Goal: Task Accomplishment & Management: Manage account settings

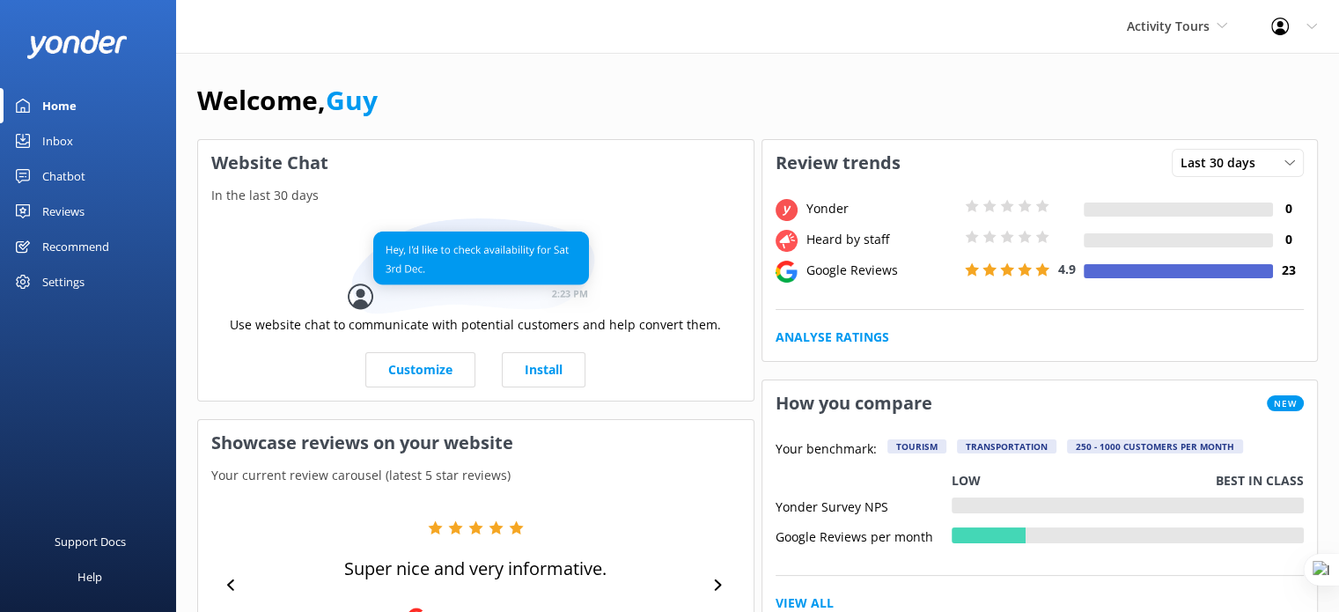
click at [1208, 13] on div "Activity Tours Yonder demo Musket Cove Island Resort & Marina Bea Abel Tasman K…" at bounding box center [1177, 26] width 144 height 53
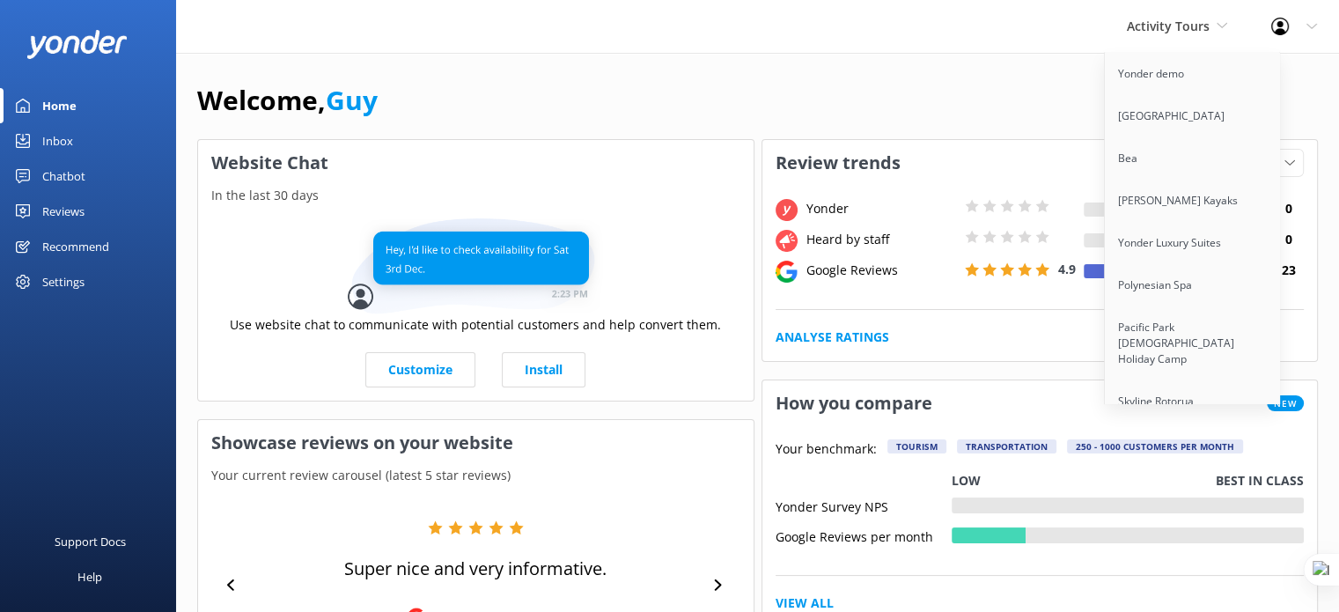
scroll to position [7854, 0]
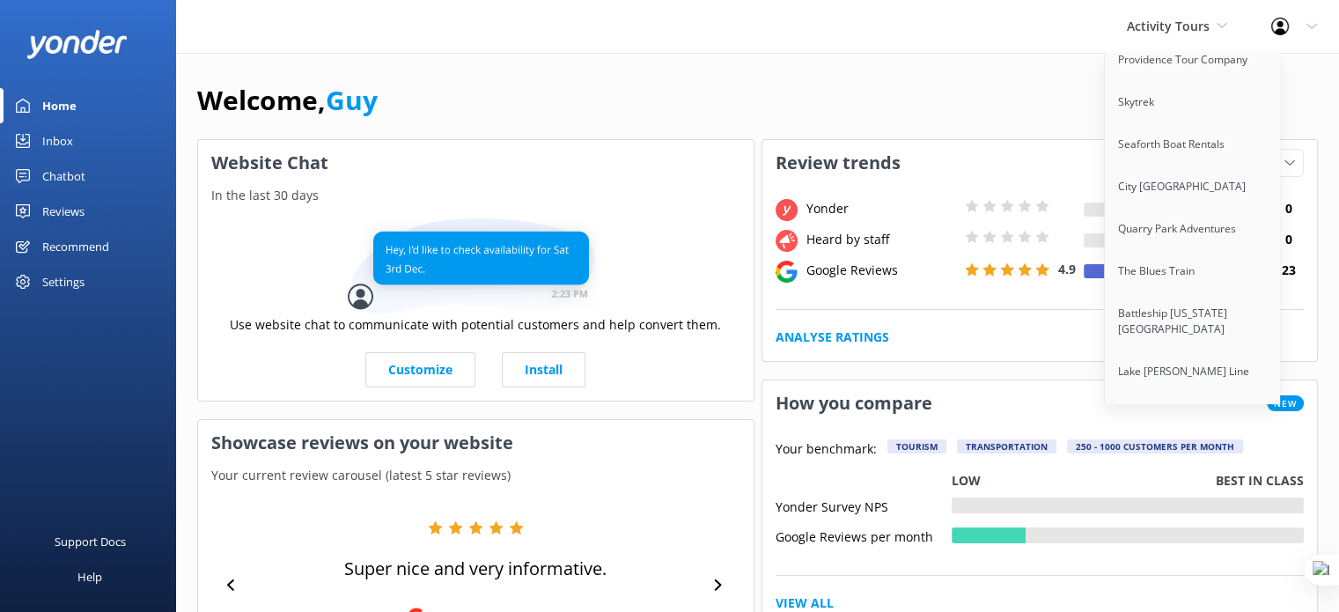
click at [1173, 477] on link "Extranomical Tours" at bounding box center [1193, 498] width 176 height 42
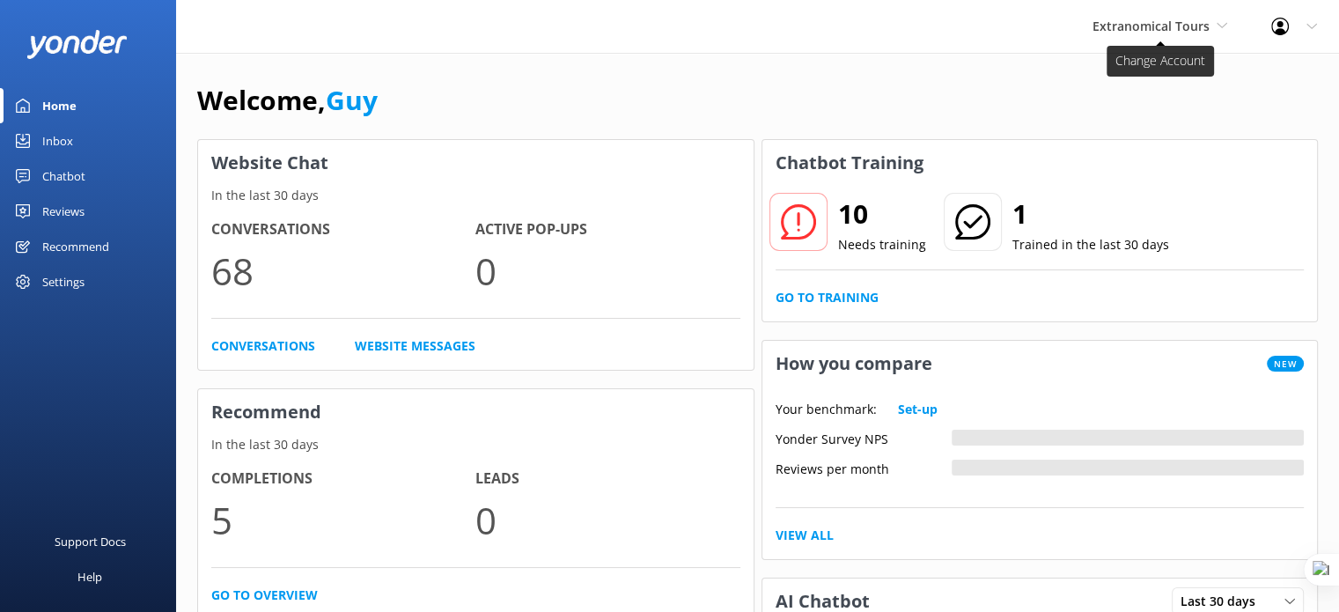
click at [1179, 24] on span "Extranomical Tours" at bounding box center [1151, 26] width 117 height 17
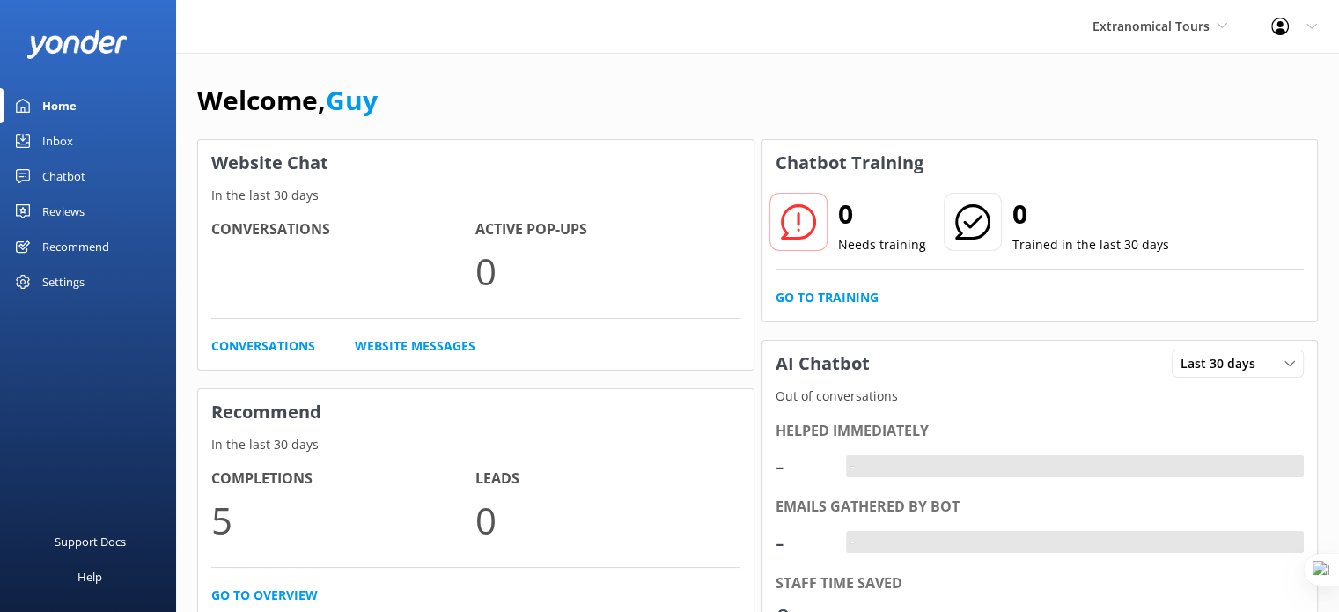
click at [1179, 24] on span "Extranomical Tours" at bounding box center [1151, 26] width 117 height 17
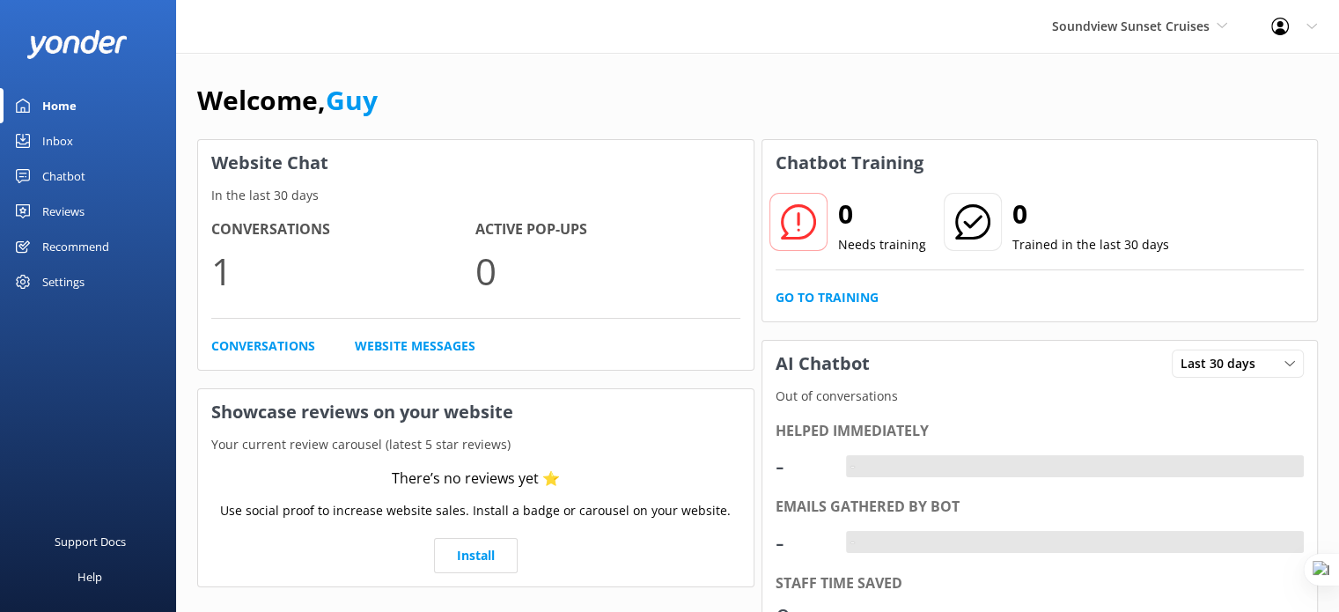
click at [70, 282] on div "Settings" at bounding box center [63, 281] width 42 height 35
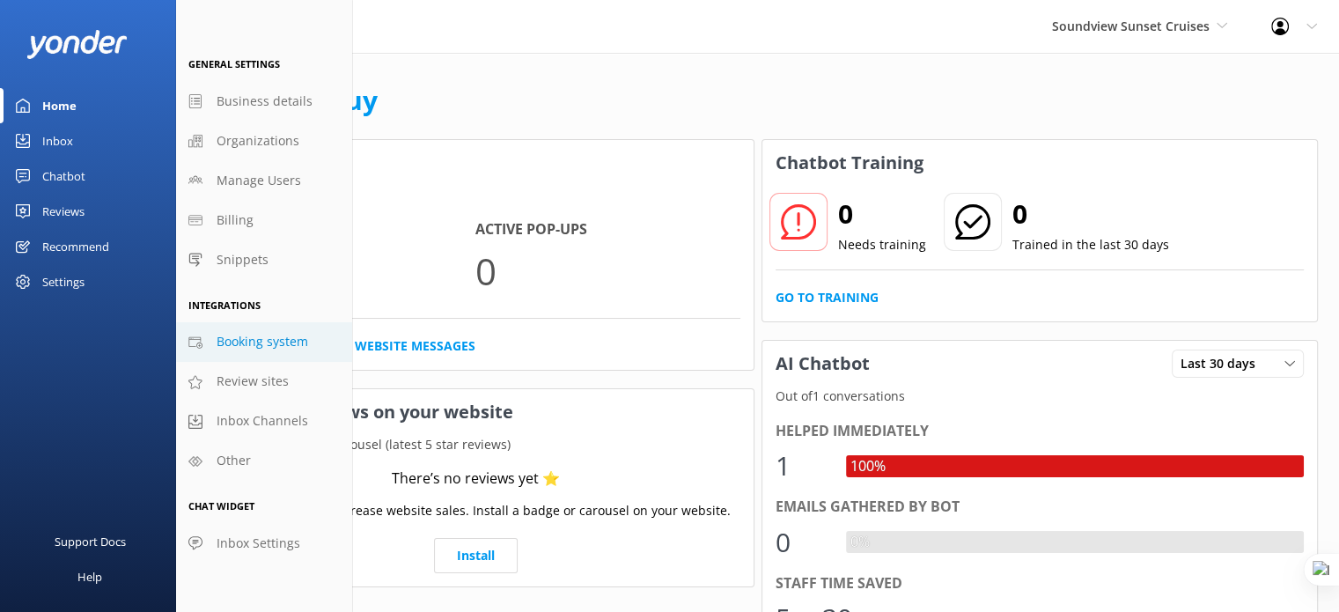
click at [266, 351] on span "Booking system" at bounding box center [263, 341] width 92 height 19
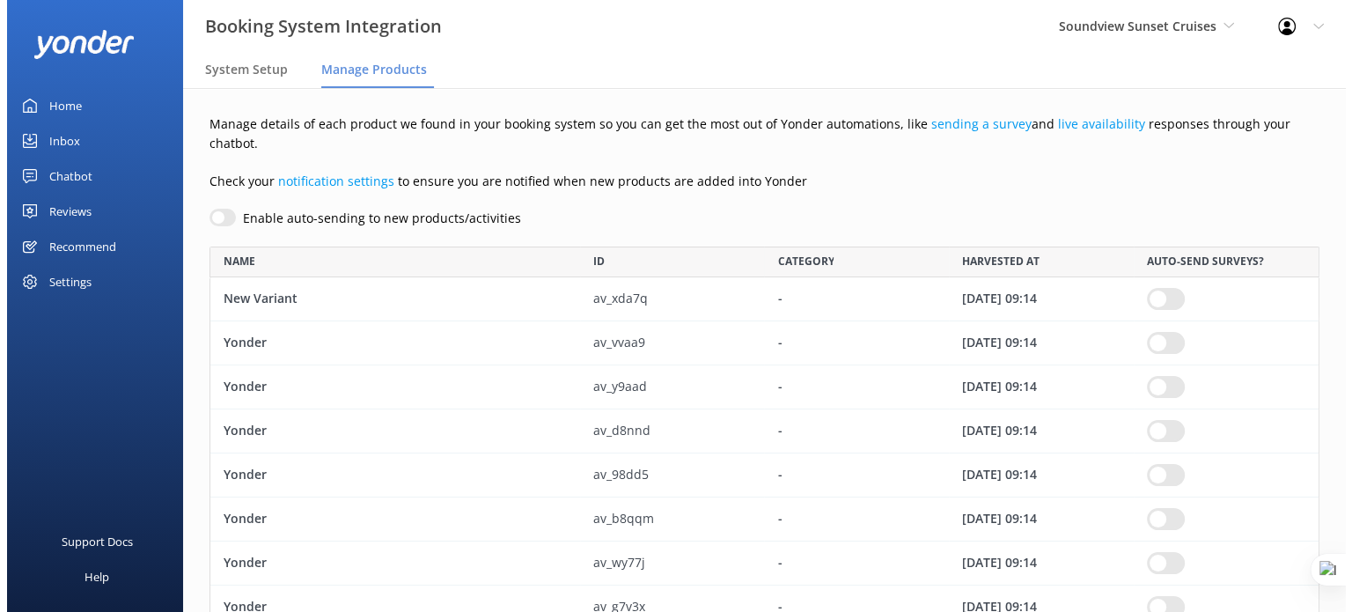
scroll to position [591, 1096]
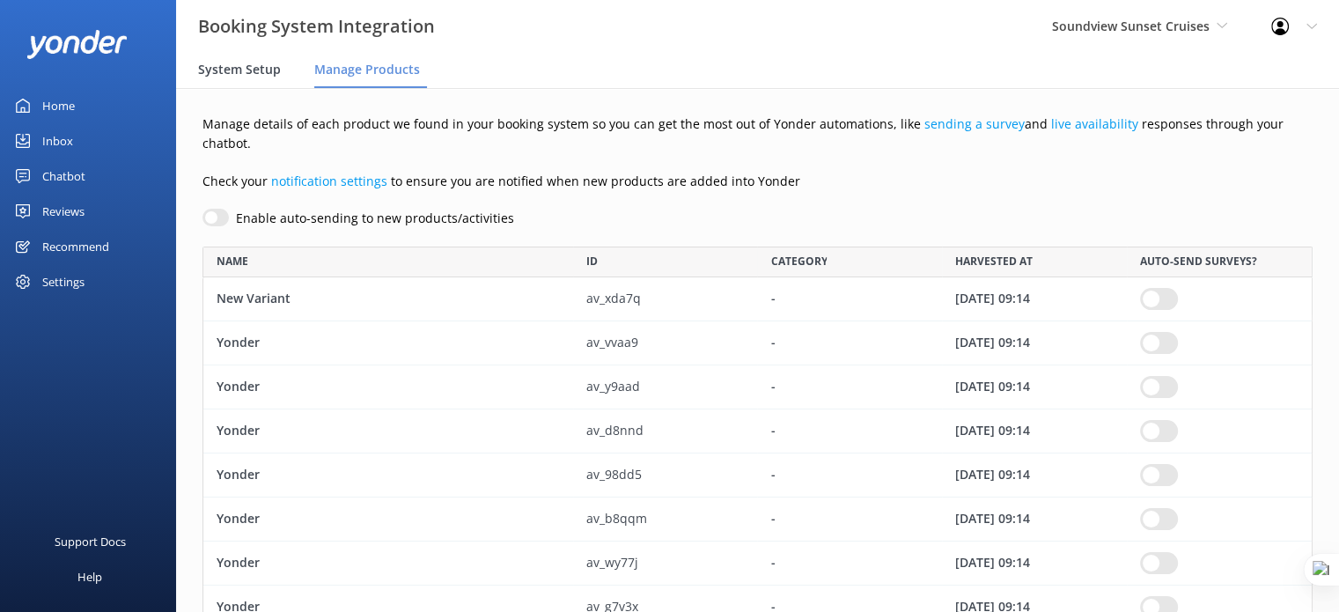
click at [244, 62] on span "System Setup" at bounding box center [239, 70] width 83 height 18
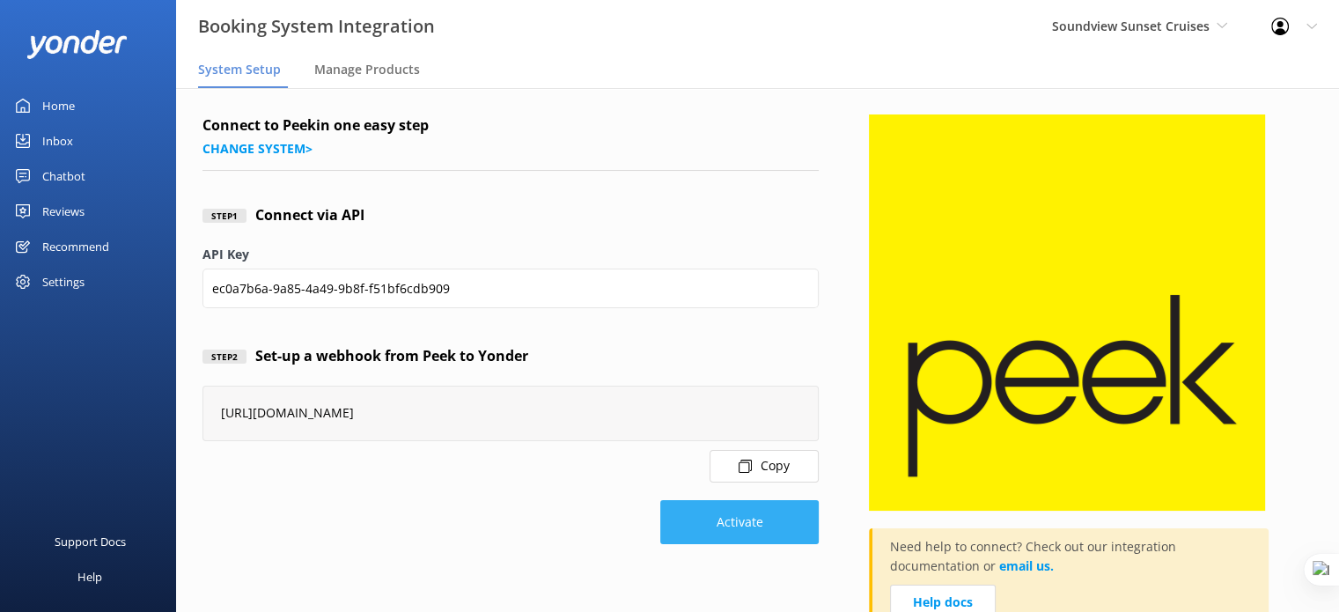
click at [753, 524] on button "Activate" at bounding box center [739, 522] width 158 height 44
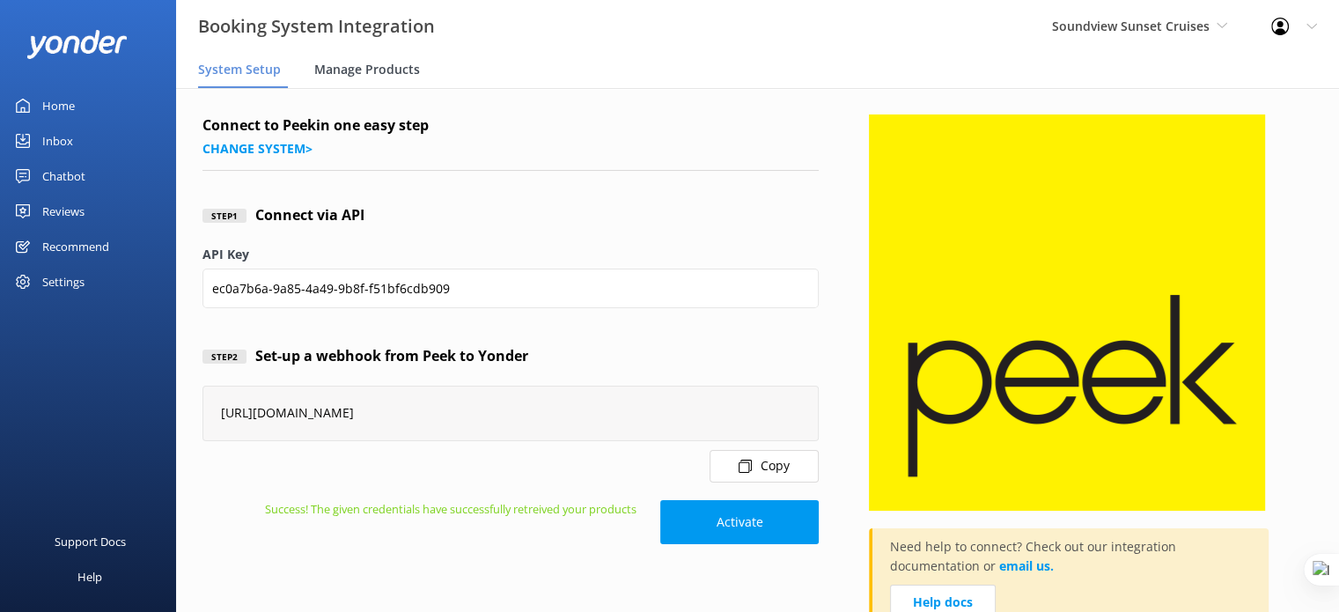
click at [374, 72] on span "Manage Products" at bounding box center [367, 70] width 106 height 18
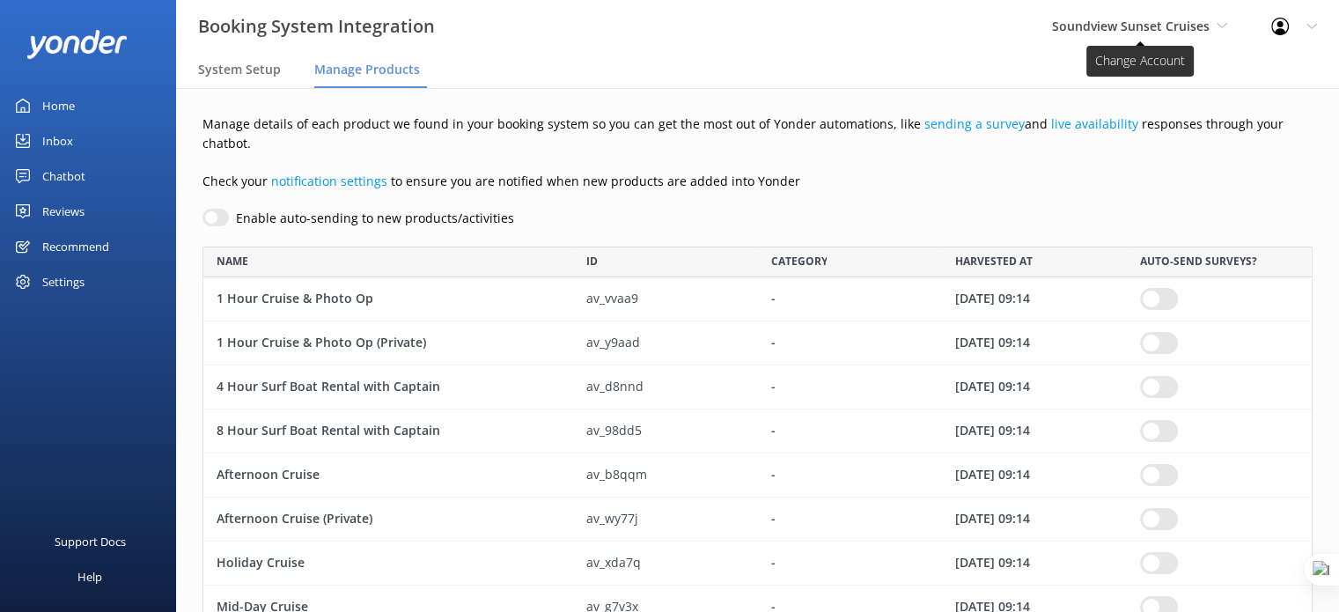
click at [1128, 18] on span "Soundview Sunset Cruises" at bounding box center [1131, 26] width 158 height 17
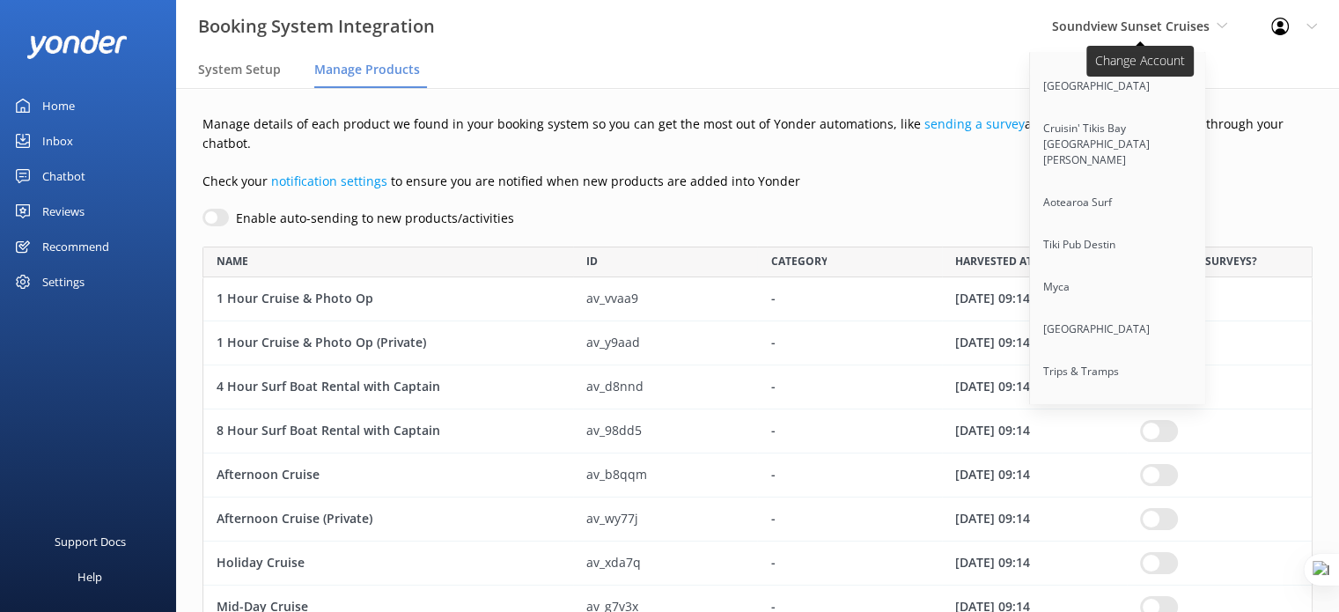
scroll to position [13903, 0]
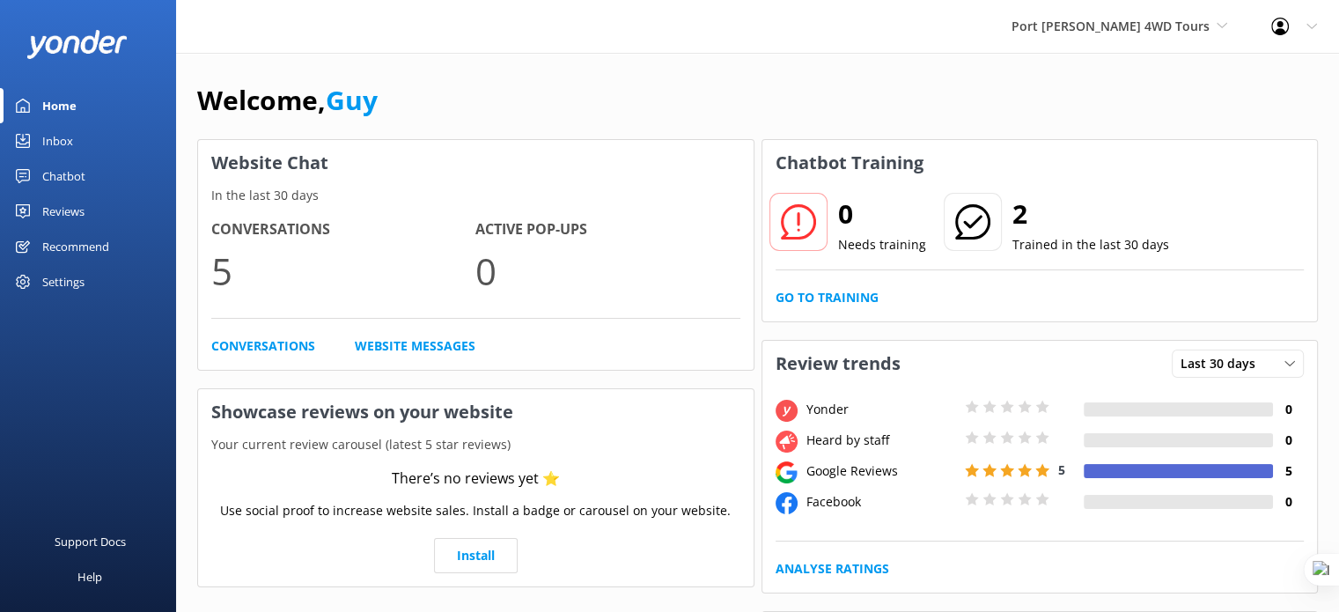
click at [74, 276] on div "Settings" at bounding box center [63, 281] width 42 height 35
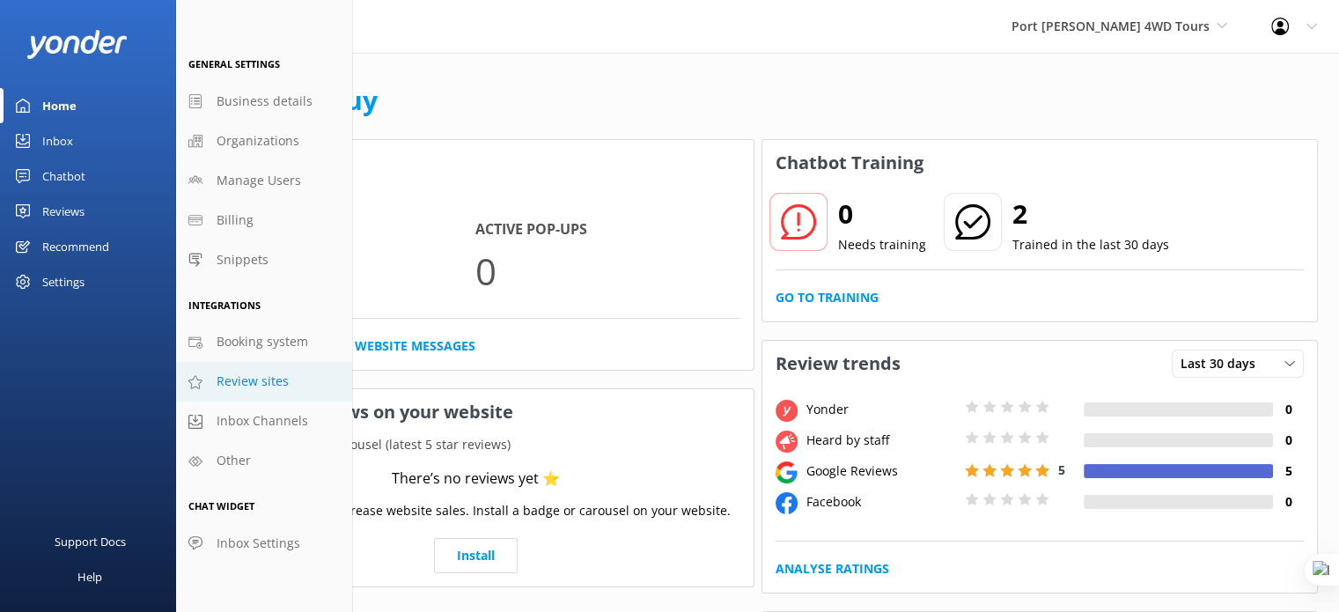
click at [281, 378] on span "Review sites" at bounding box center [253, 381] width 72 height 19
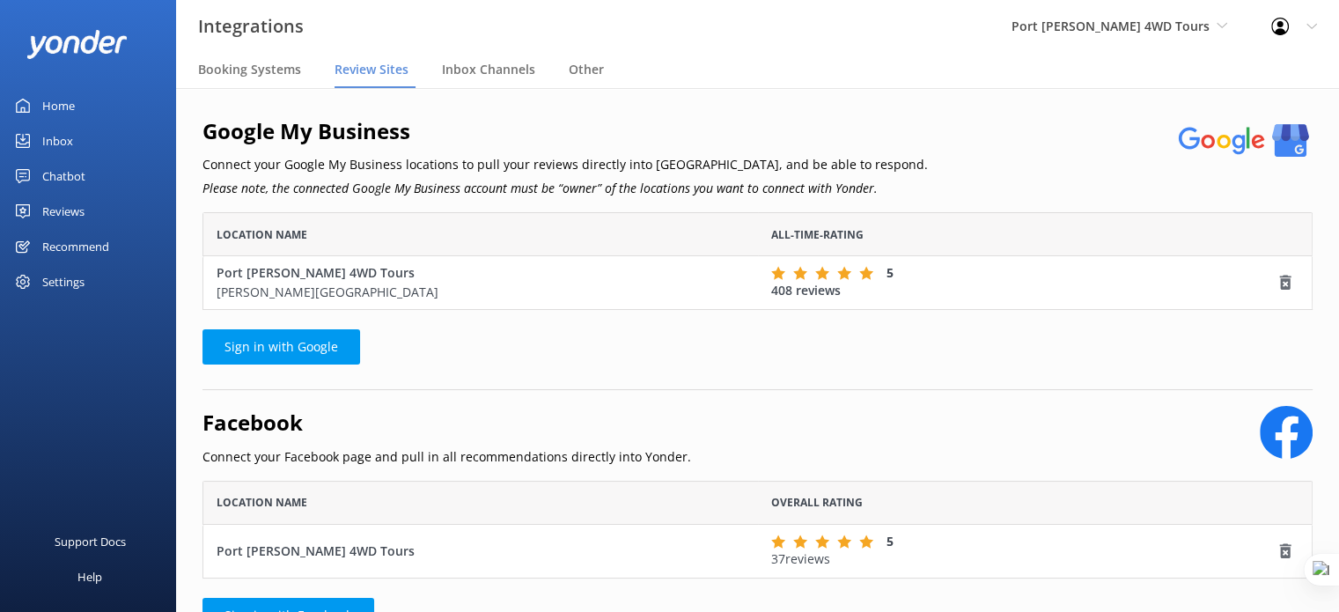
scroll to position [84, 1096]
click at [81, 207] on div "Reviews" at bounding box center [63, 211] width 42 height 35
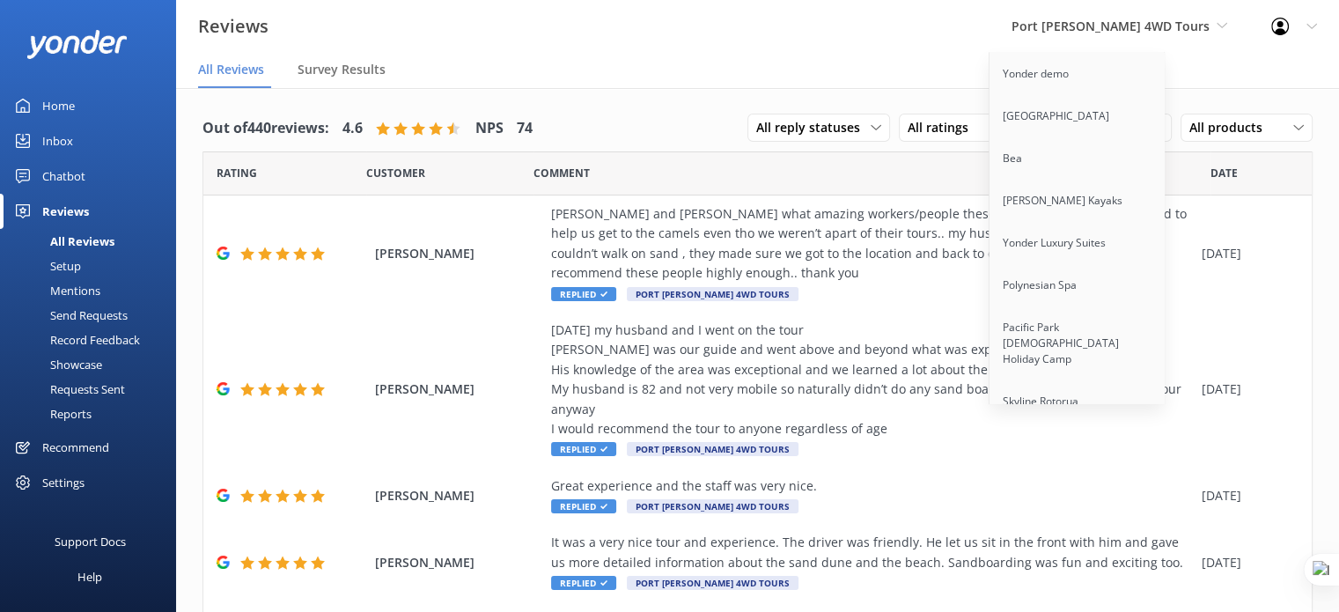
scroll to position [3078, 0]
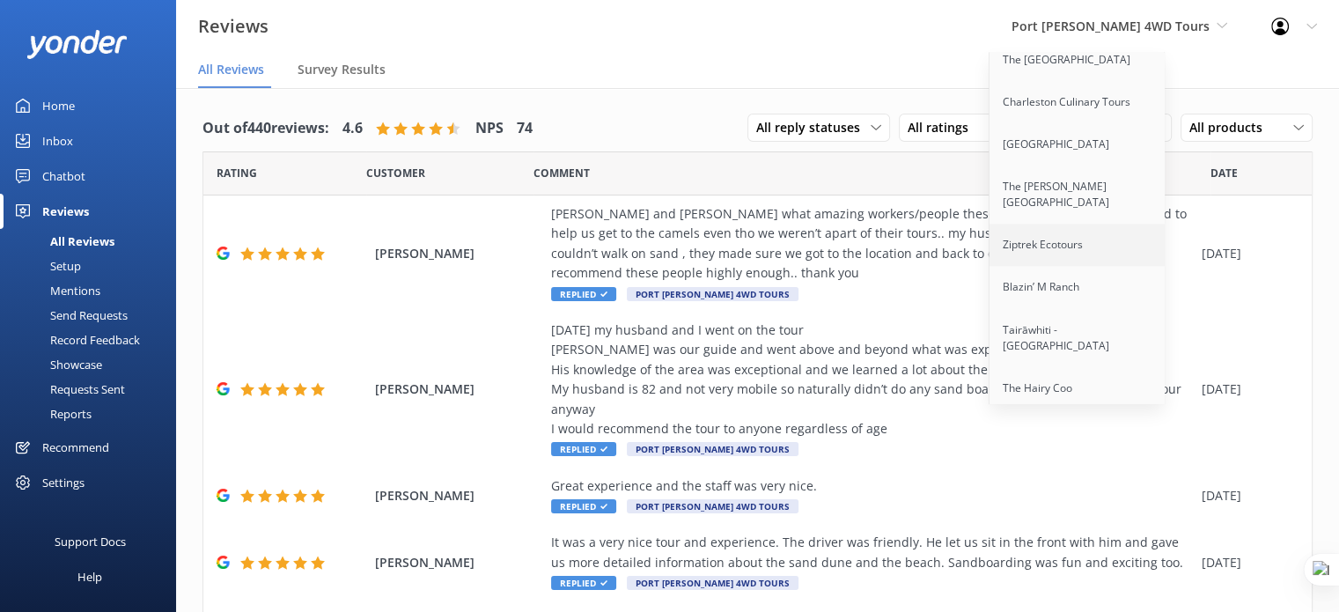
click at [1114, 228] on link "Ziptrek Ecotours" at bounding box center [1078, 245] width 176 height 42
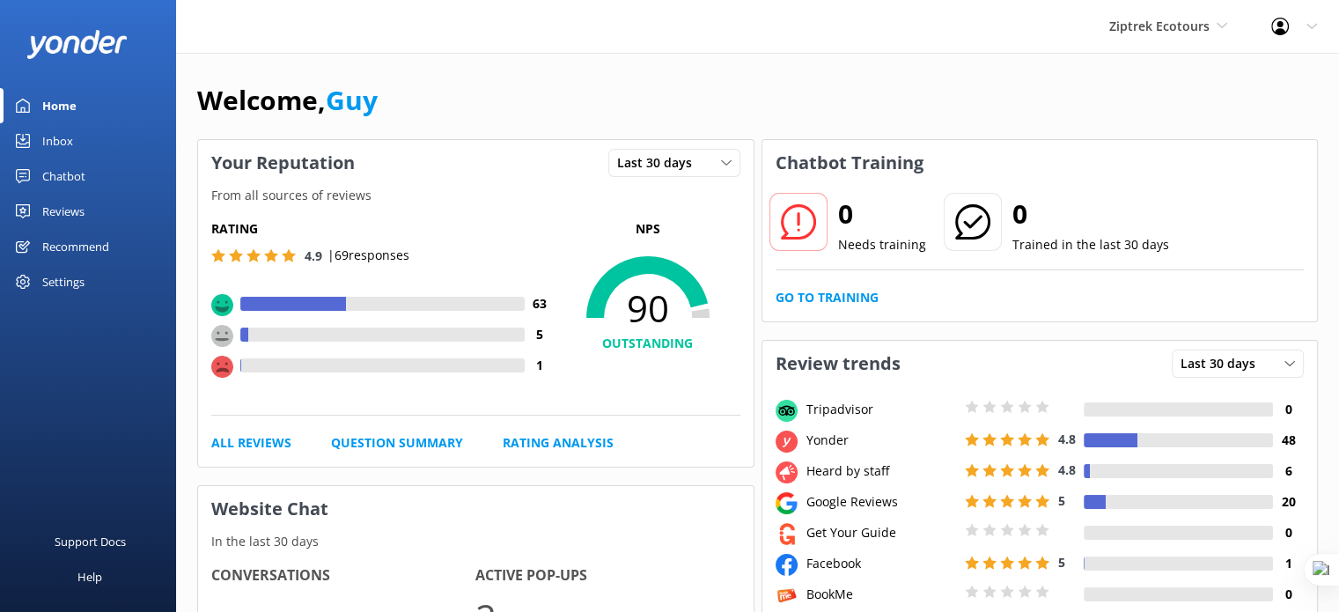
click at [61, 210] on div "Reviews" at bounding box center [63, 211] width 42 height 35
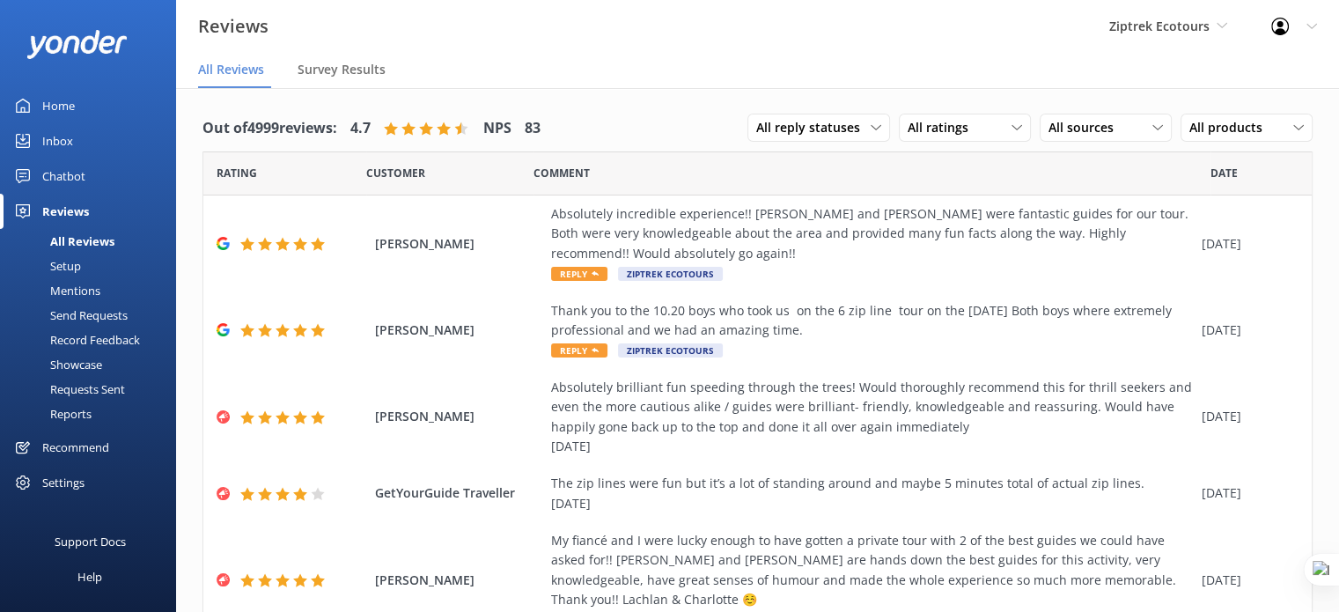
click at [70, 409] on div "Reports" at bounding box center [51, 414] width 81 height 25
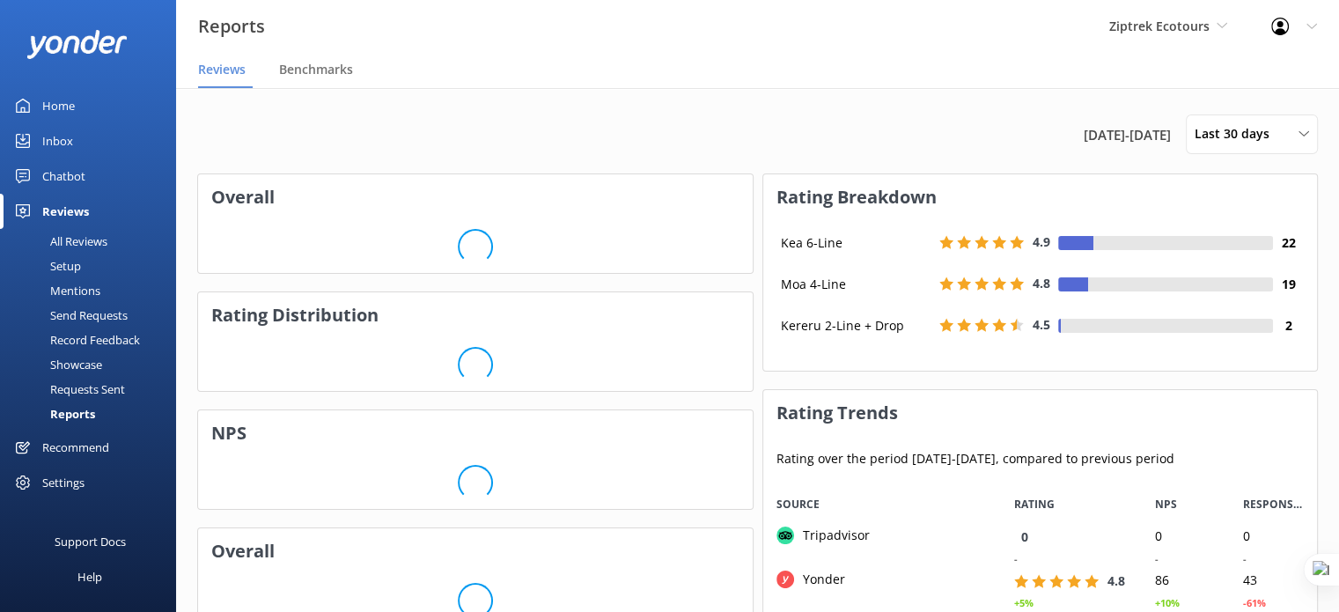
scroll to position [352, 542]
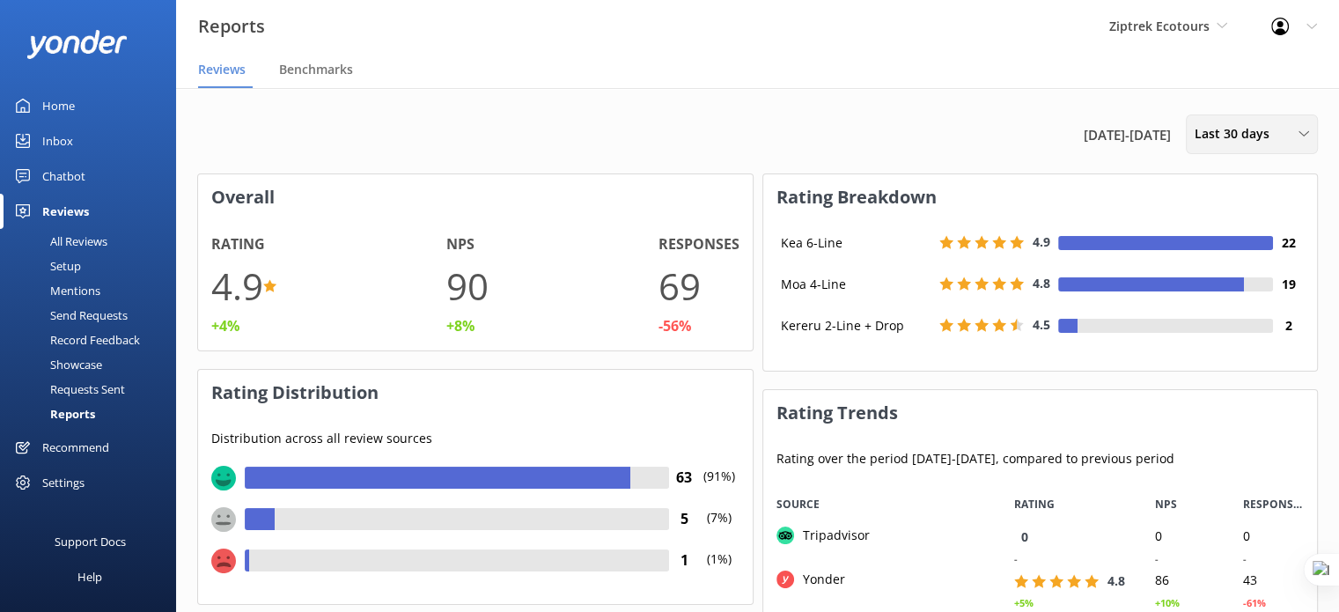
click at [1269, 122] on div "Last 30 days Last 7 days Last 30 days Last 90 days Last 180 days Custom" at bounding box center [1252, 134] width 132 height 40
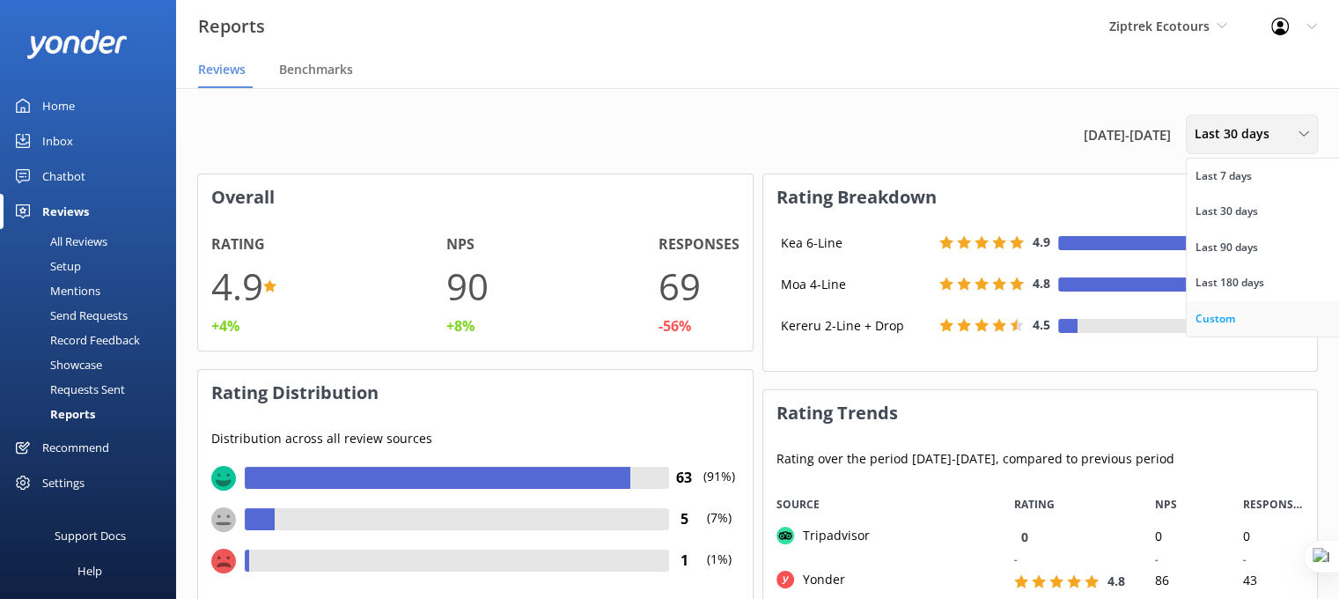
click at [1224, 322] on div "Custom" at bounding box center [1216, 319] width 40 height 18
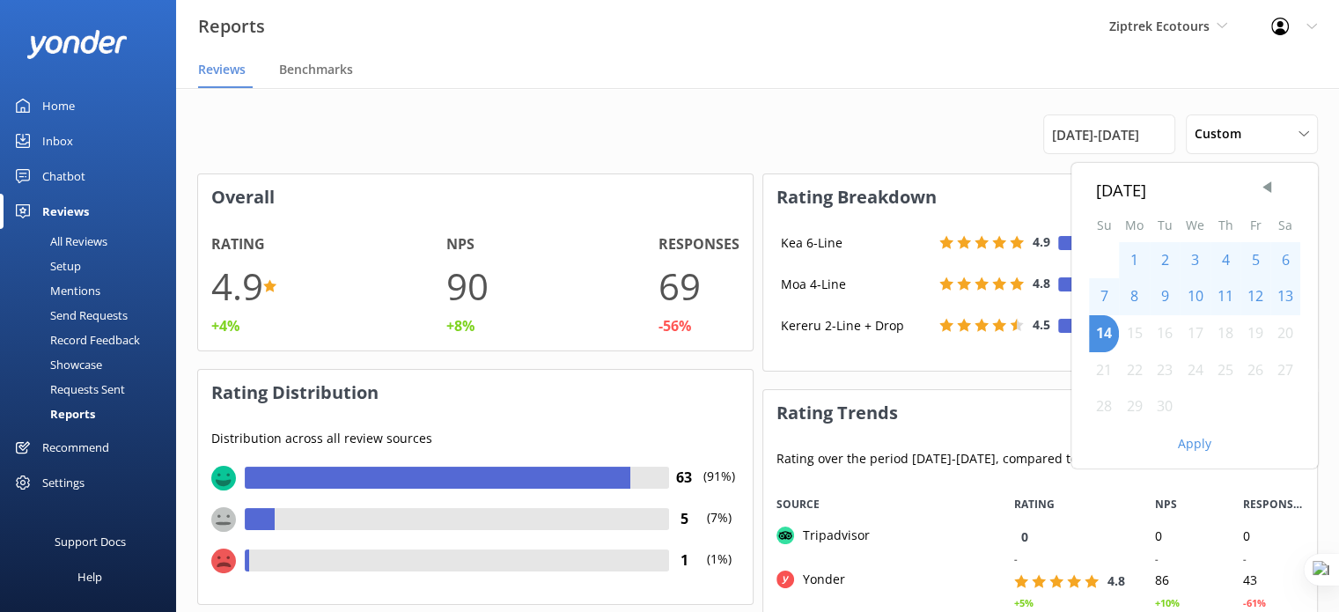
click at [1129, 255] on div "1" at bounding box center [1134, 260] width 31 height 37
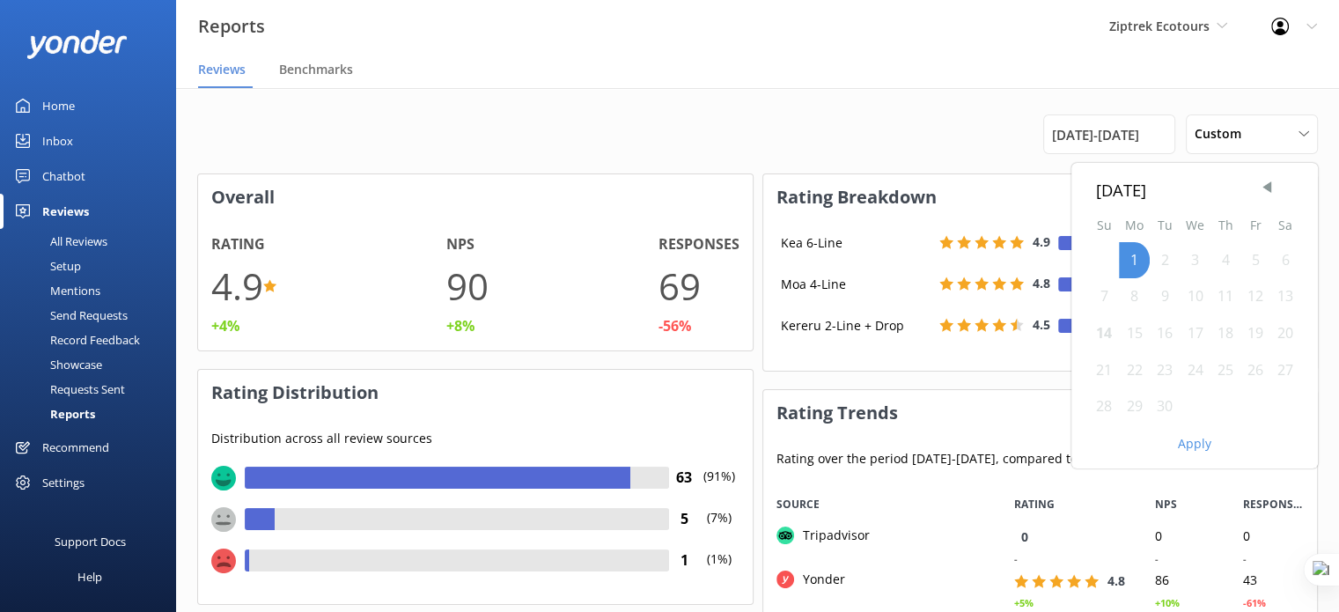
click at [1099, 306] on div "7" at bounding box center [1104, 296] width 30 height 37
click at [1198, 446] on button "Apply" at bounding box center [1194, 444] width 33 height 12
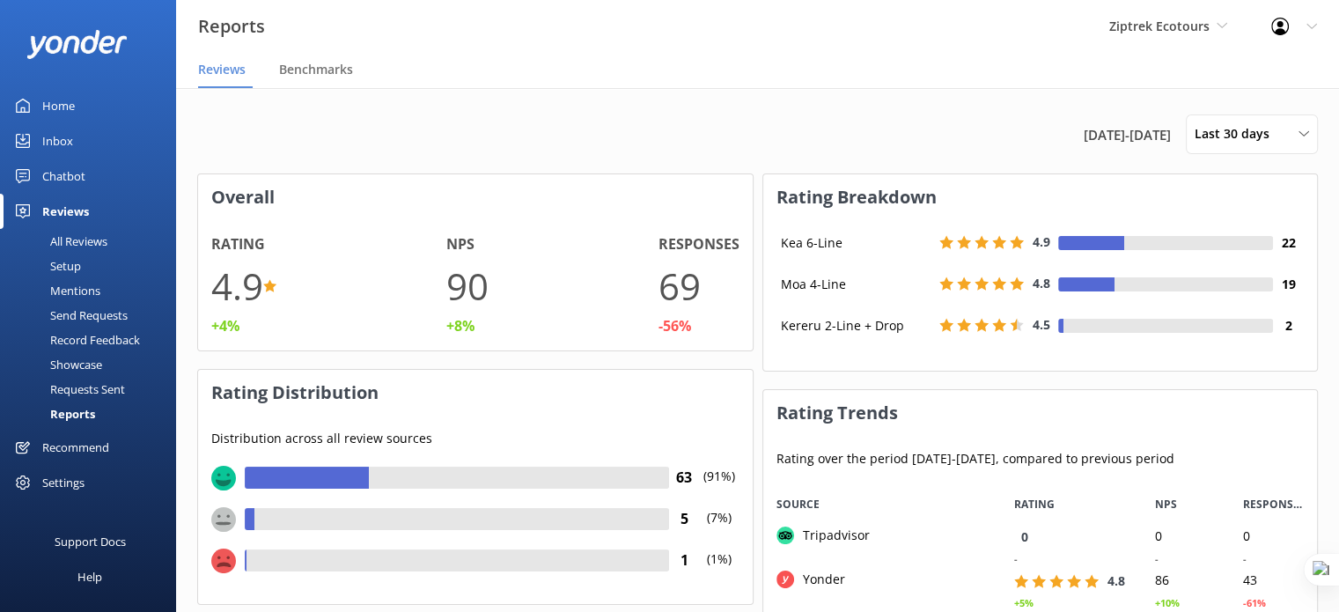
scroll to position [352, 542]
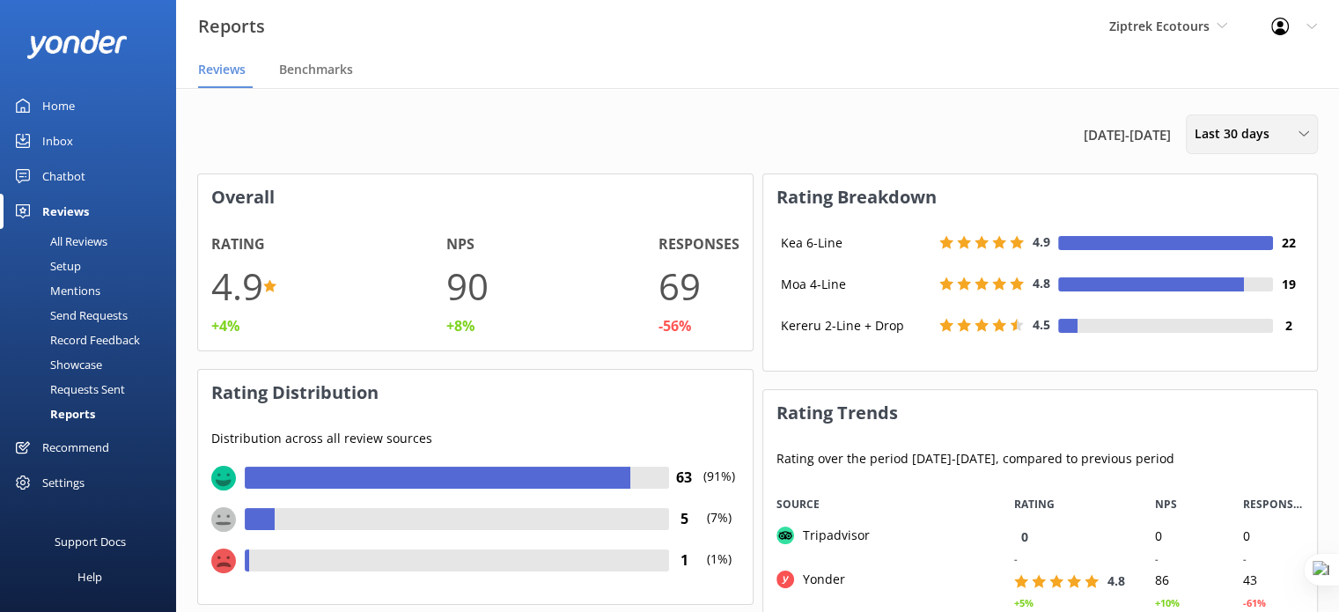
click at [1233, 138] on span "Last 30 days" at bounding box center [1237, 133] width 85 height 19
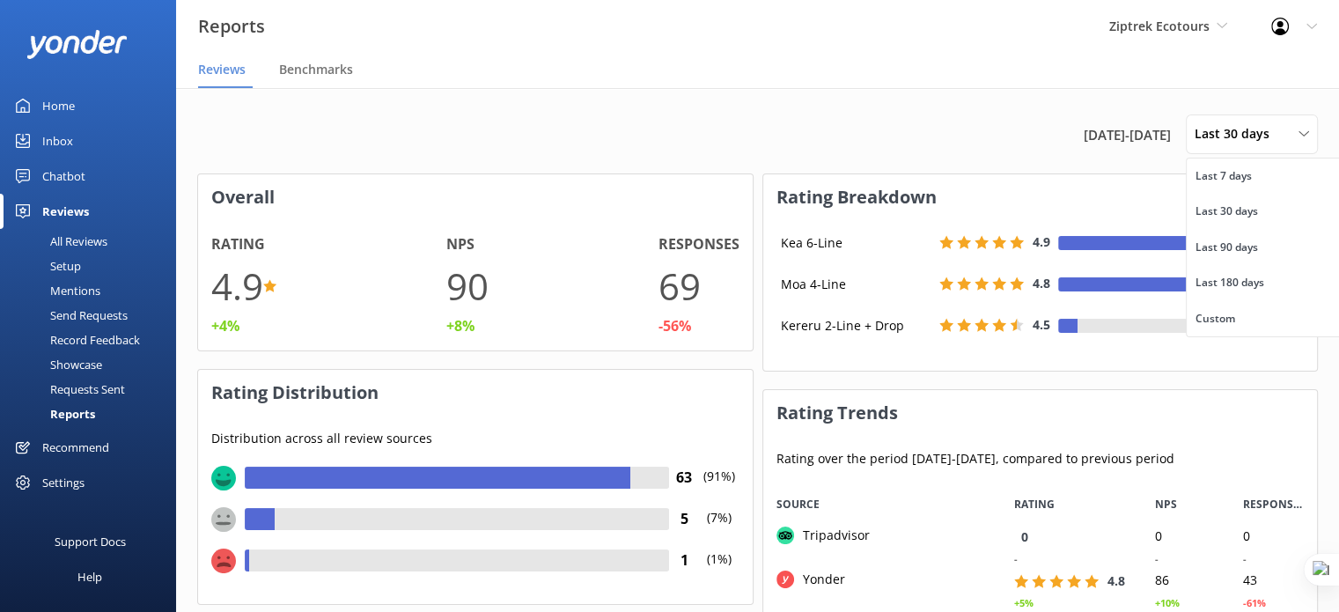
click at [948, 181] on h3 "Rating Breakdown" at bounding box center [1040, 197] width 555 height 46
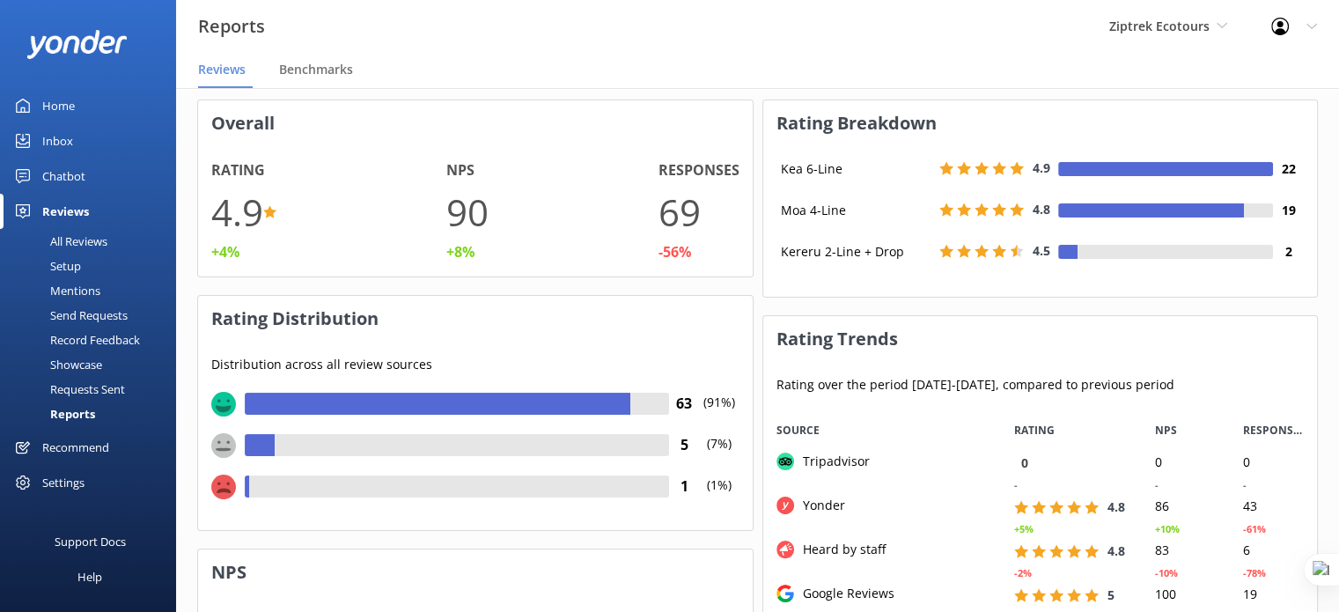
scroll to position [0, 0]
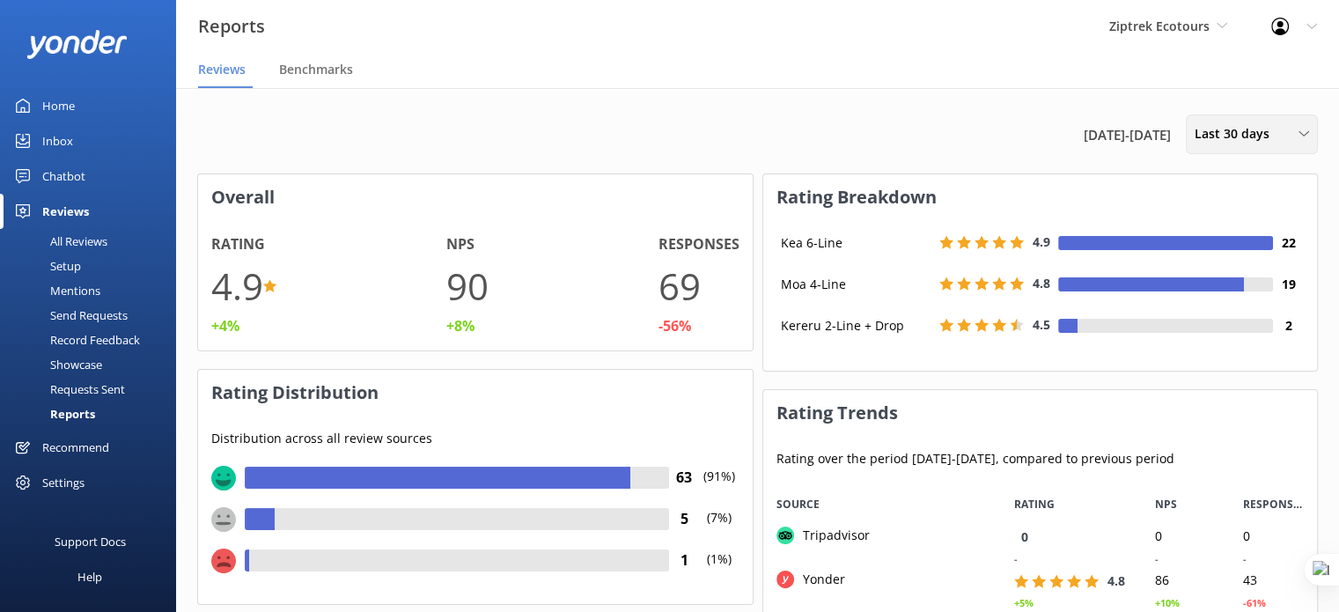
click at [1215, 136] on span "Last 30 days" at bounding box center [1237, 133] width 85 height 19
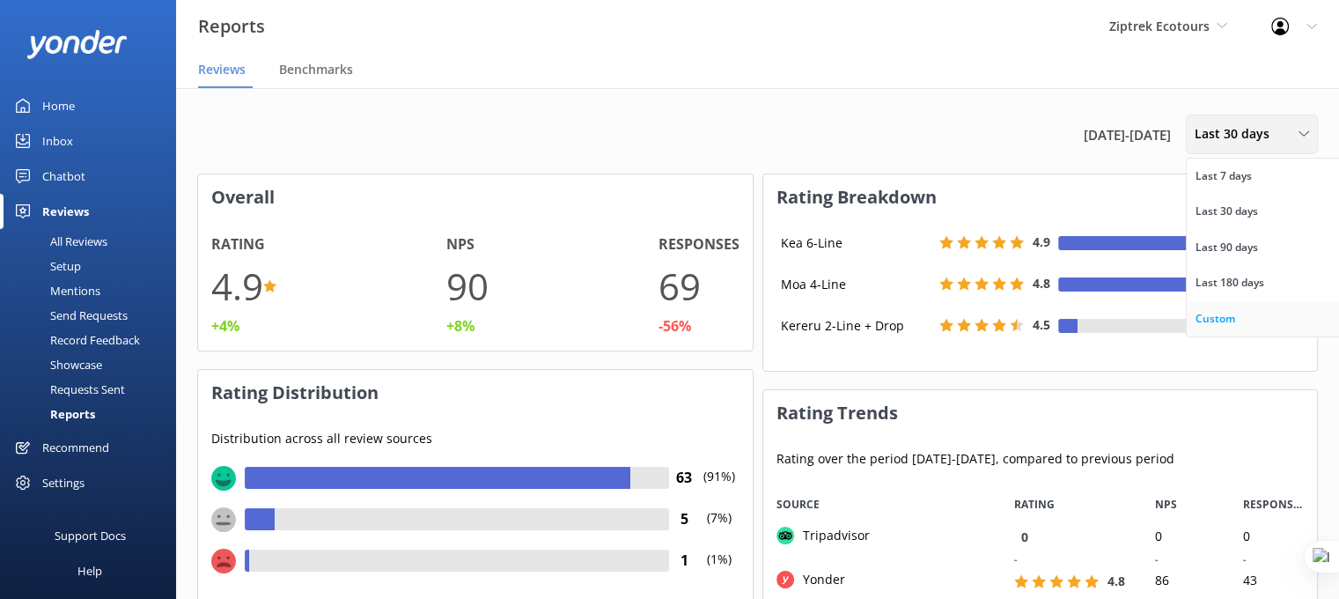
click at [1225, 314] on div "Custom" at bounding box center [1216, 319] width 40 height 18
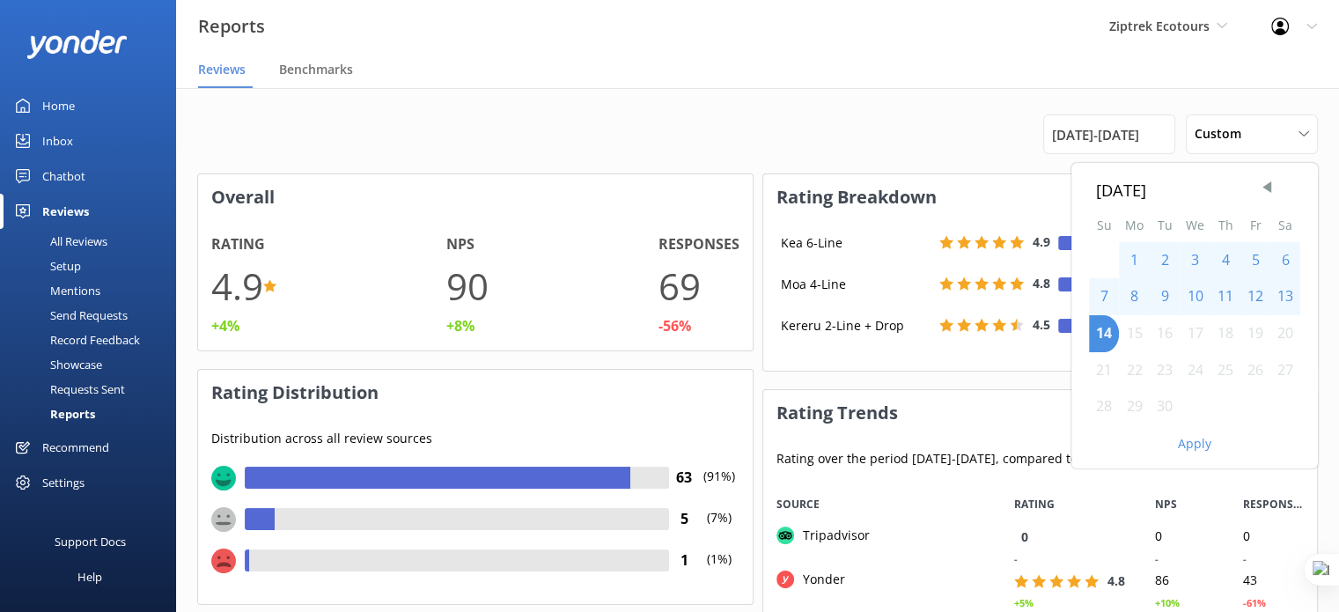
click at [1134, 263] on div "1" at bounding box center [1134, 260] width 31 height 37
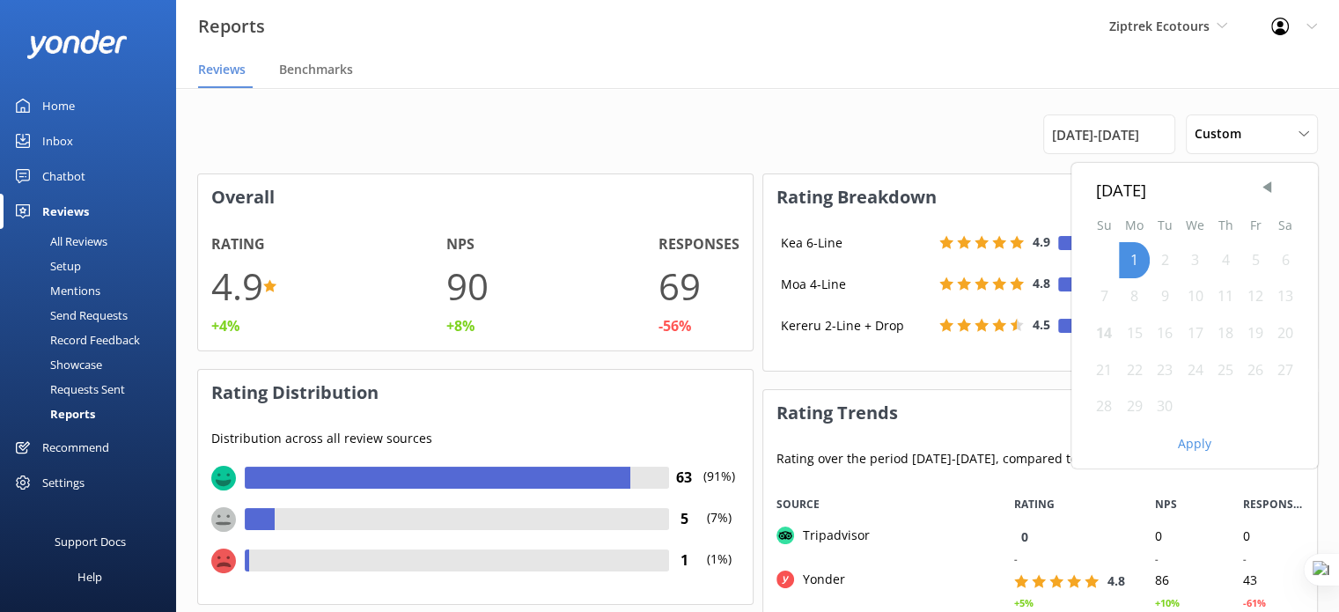
click at [1097, 306] on div "7" at bounding box center [1104, 296] width 30 height 37
click at [1191, 448] on button "Apply" at bounding box center [1194, 444] width 33 height 12
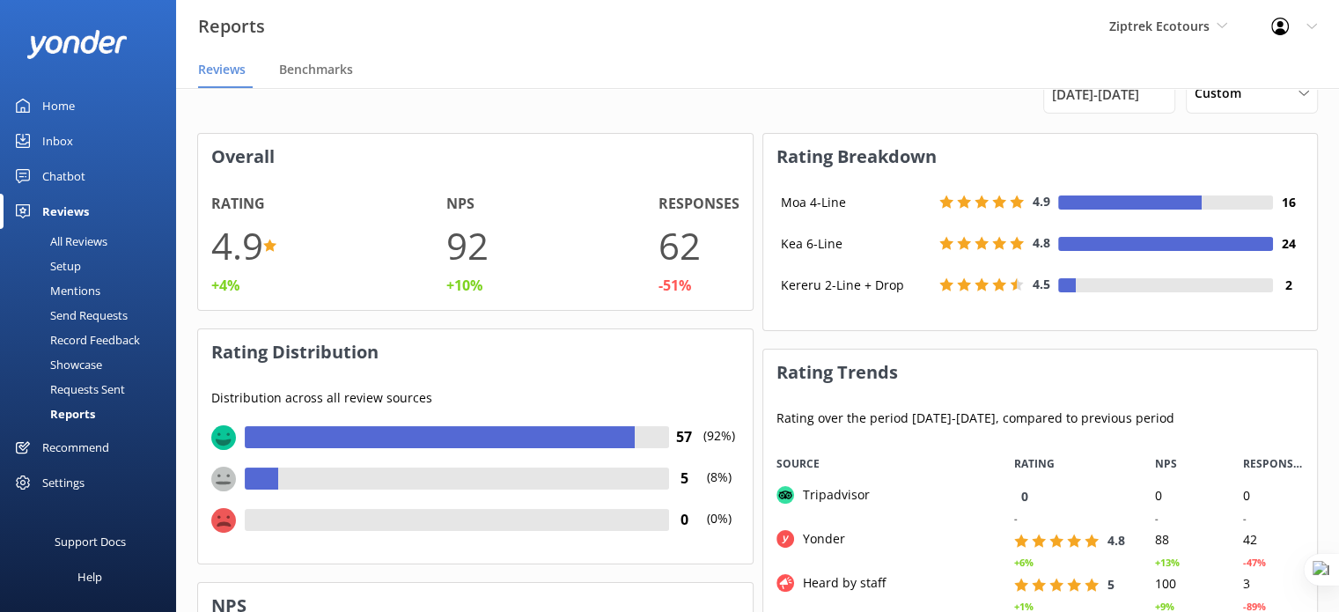
scroll to position [17, 0]
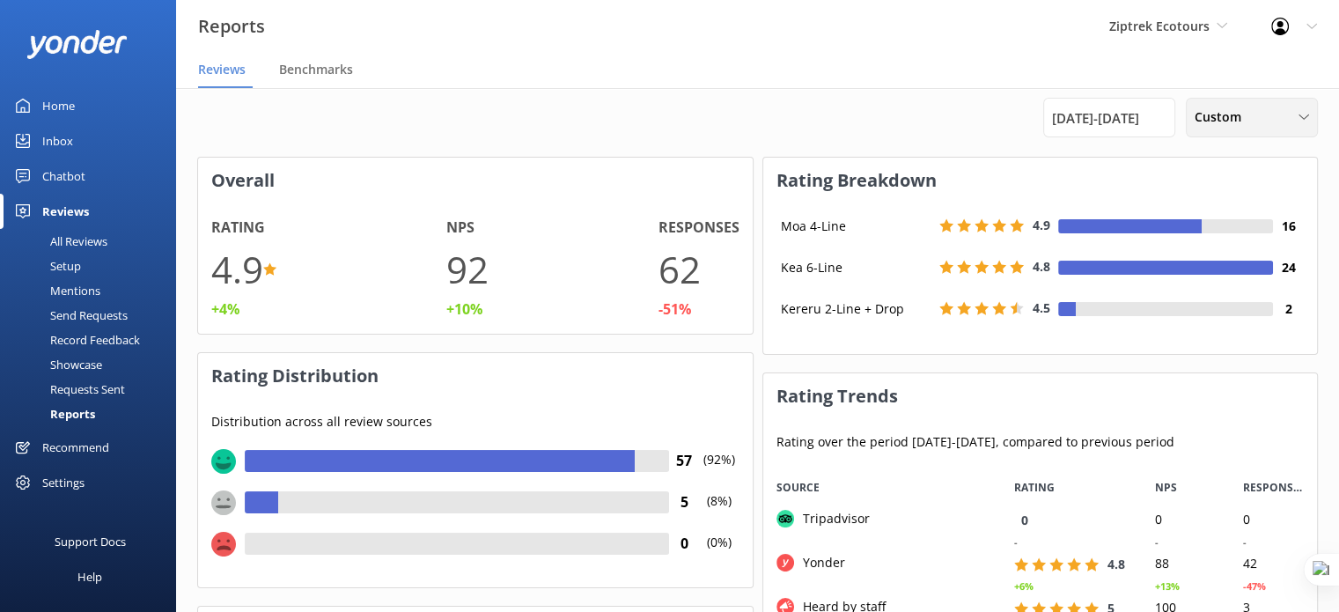
click at [1226, 130] on div "Custom Last 7 days Last 30 days Last 90 days Last 180 days Custom" at bounding box center [1252, 118] width 132 height 40
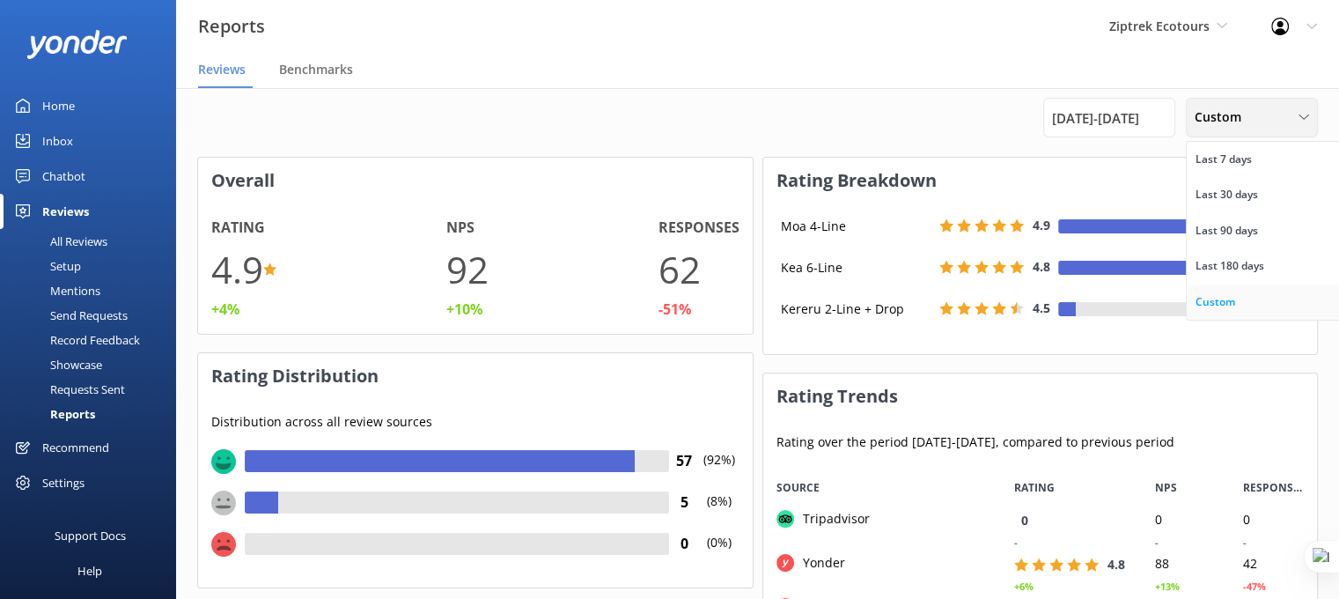
click at [1239, 298] on link "Custom" at bounding box center [1265, 301] width 157 height 35
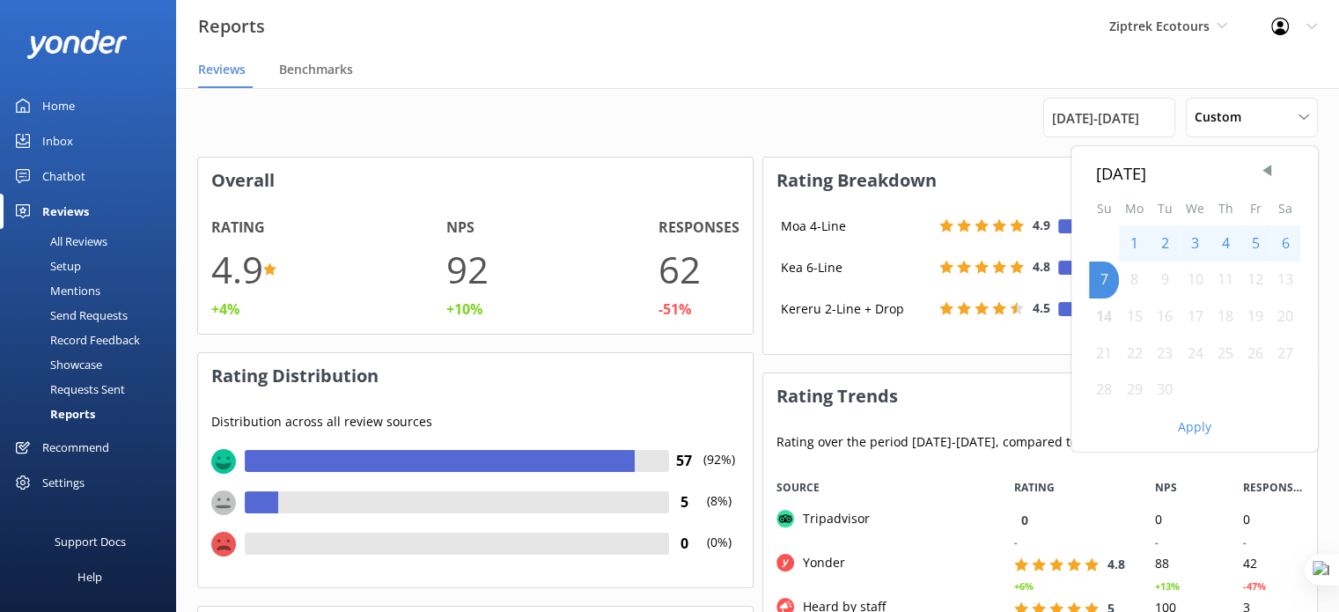
click at [1129, 246] on div "1" at bounding box center [1134, 243] width 31 height 37
click at [1108, 284] on div "7" at bounding box center [1104, 280] width 30 height 37
click at [1190, 430] on button "Apply" at bounding box center [1194, 427] width 33 height 12
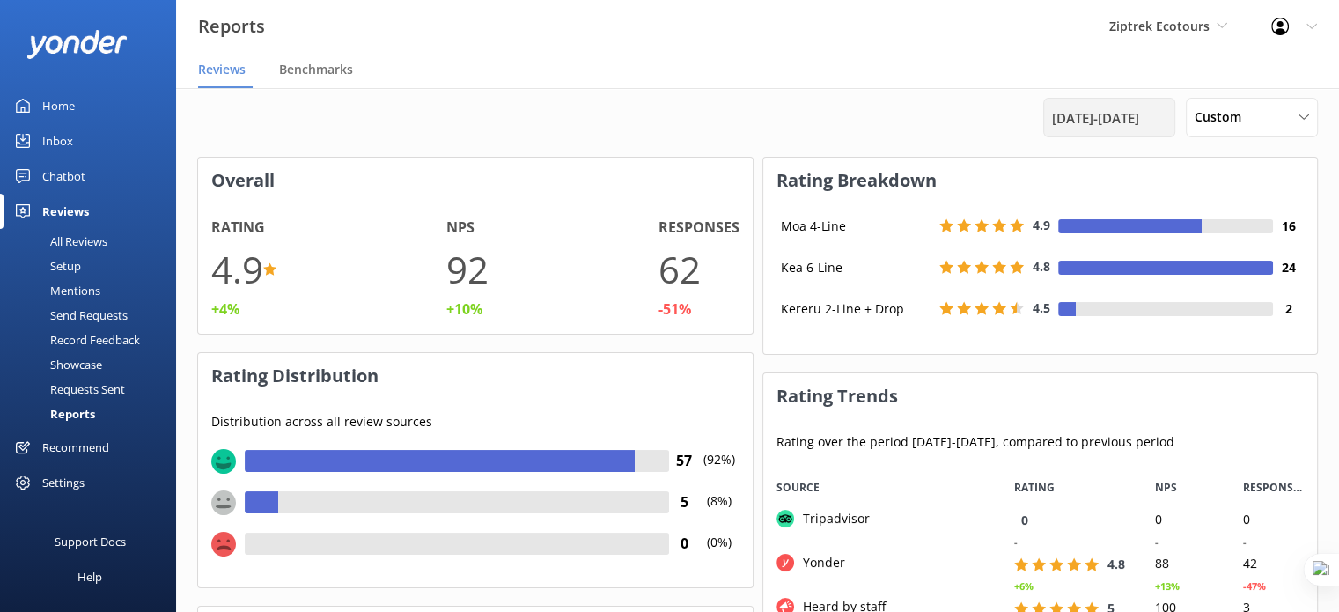
click at [1074, 101] on div "15th Aug 25 - 7th Sep 25" at bounding box center [1109, 118] width 132 height 40
click at [1139, 116] on span "15th Aug 25 - 7th Sep 25" at bounding box center [1095, 117] width 87 height 21
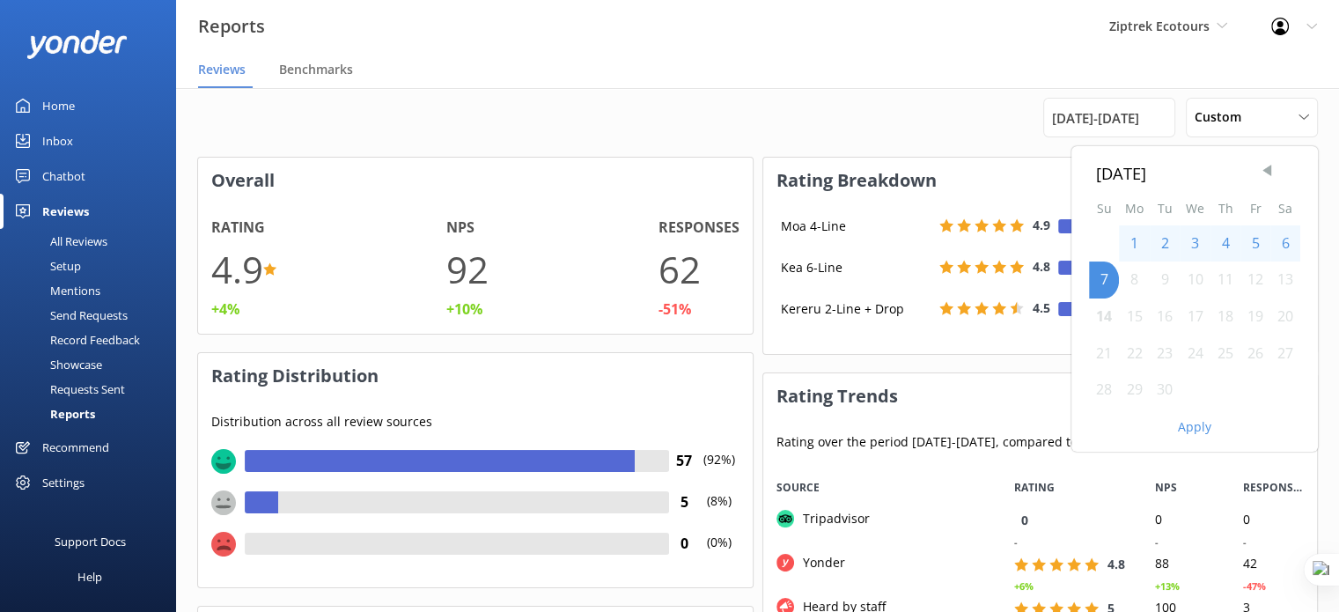
click at [1264, 172] on span "Previous Month" at bounding box center [1267, 171] width 18 height 18
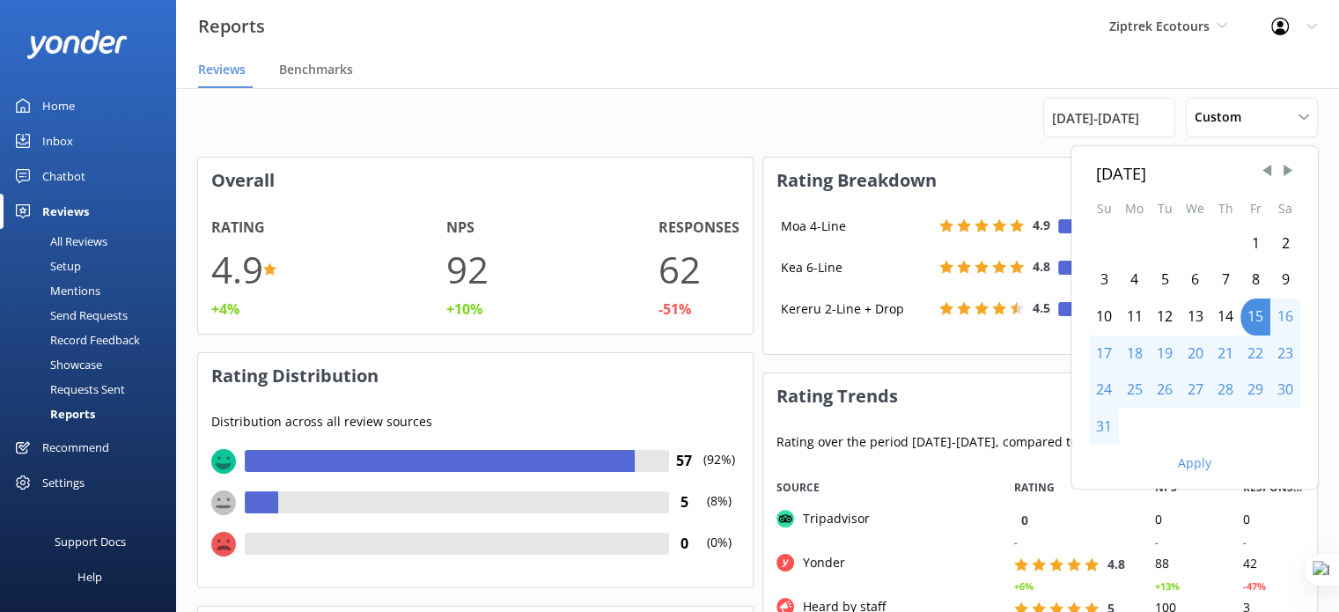
click at [1113, 433] on div "31" at bounding box center [1104, 427] width 30 height 37
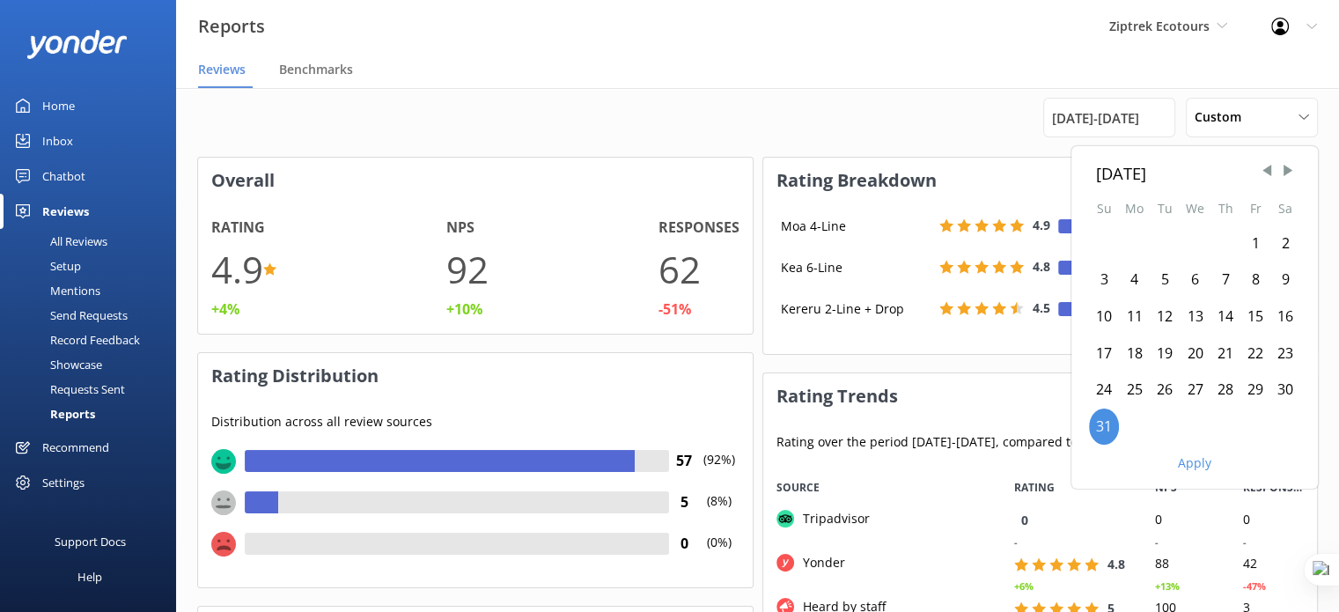
click at [1297, 160] on div "August 2025" at bounding box center [1194, 173] width 211 height 26
click at [1288, 174] on span "Next Month" at bounding box center [1288, 171] width 18 height 18
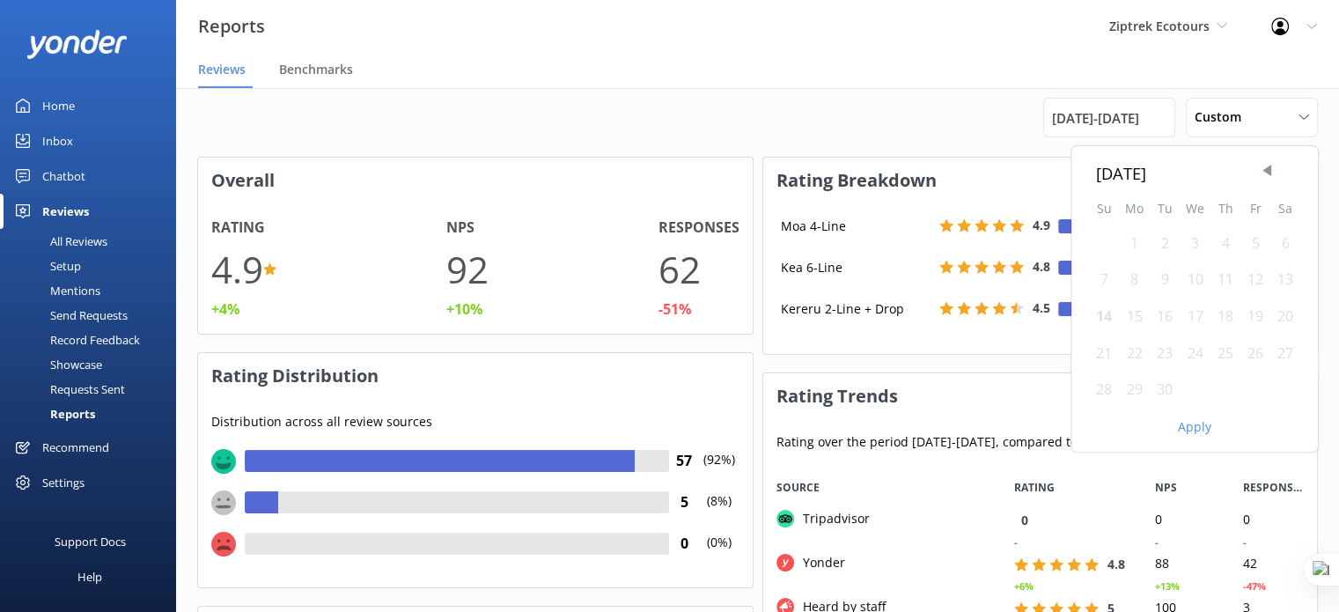
click at [1132, 243] on div "1" at bounding box center [1134, 243] width 31 height 37
click at [1100, 294] on div "7" at bounding box center [1104, 280] width 30 height 37
click at [1190, 430] on button "Apply" at bounding box center [1194, 427] width 33 height 12
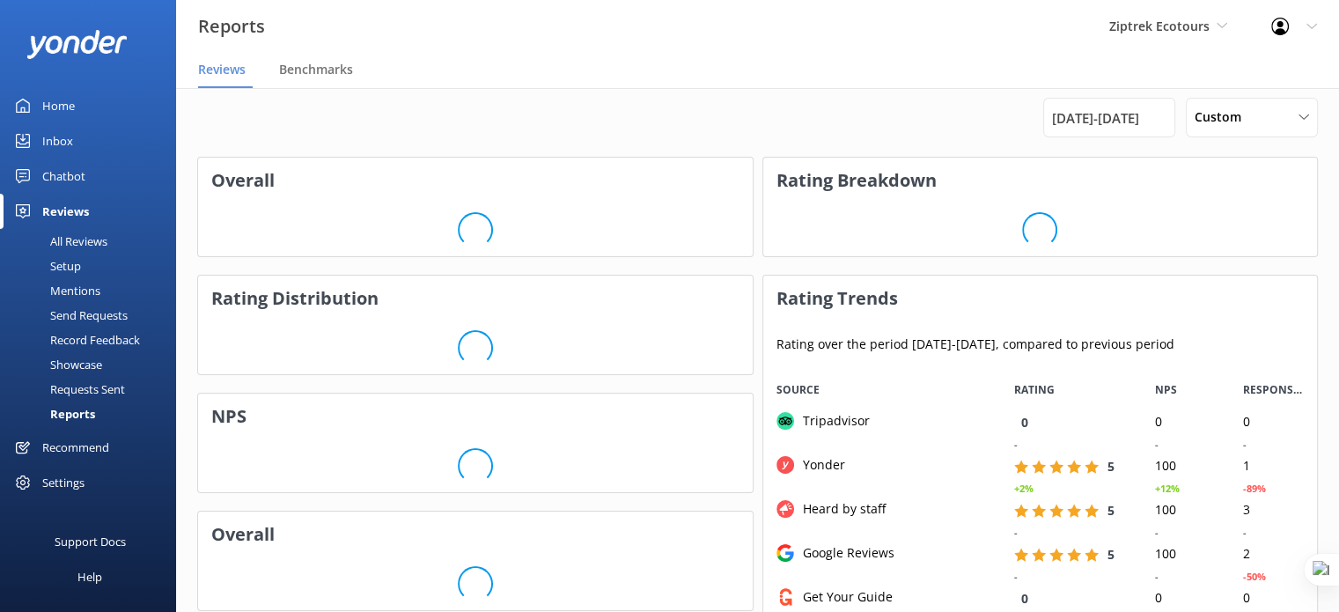
scroll to position [352, 542]
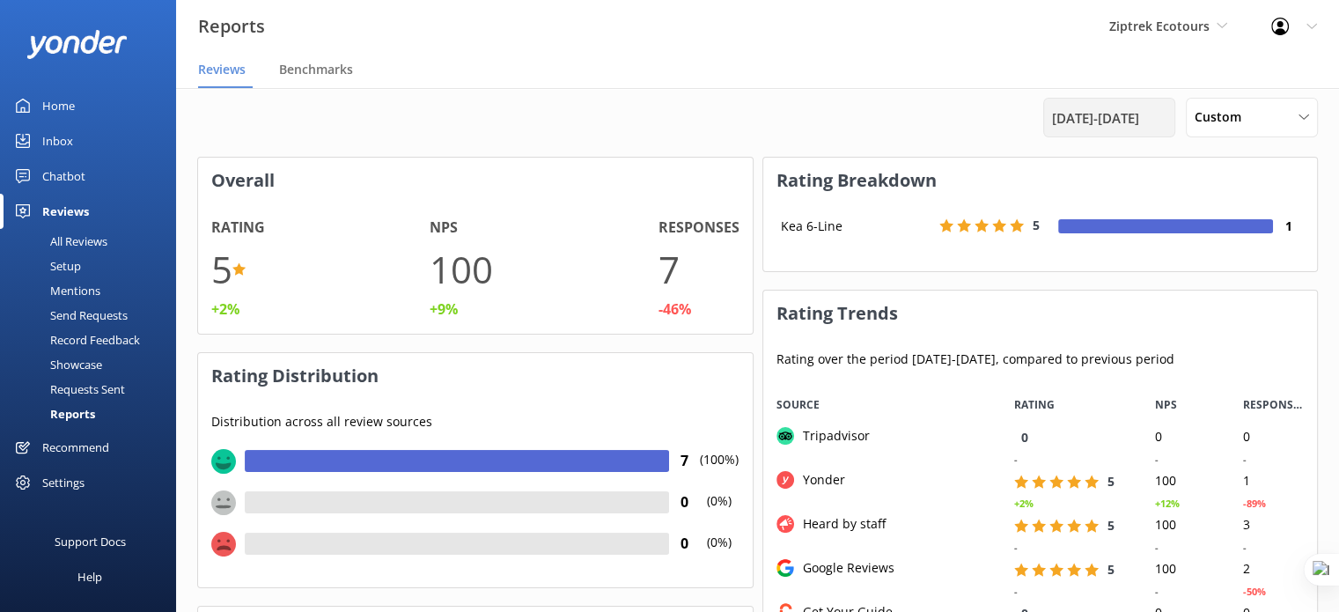
click at [1094, 116] on span "31st Aug 25 - 7th Sep 25" at bounding box center [1095, 117] width 87 height 21
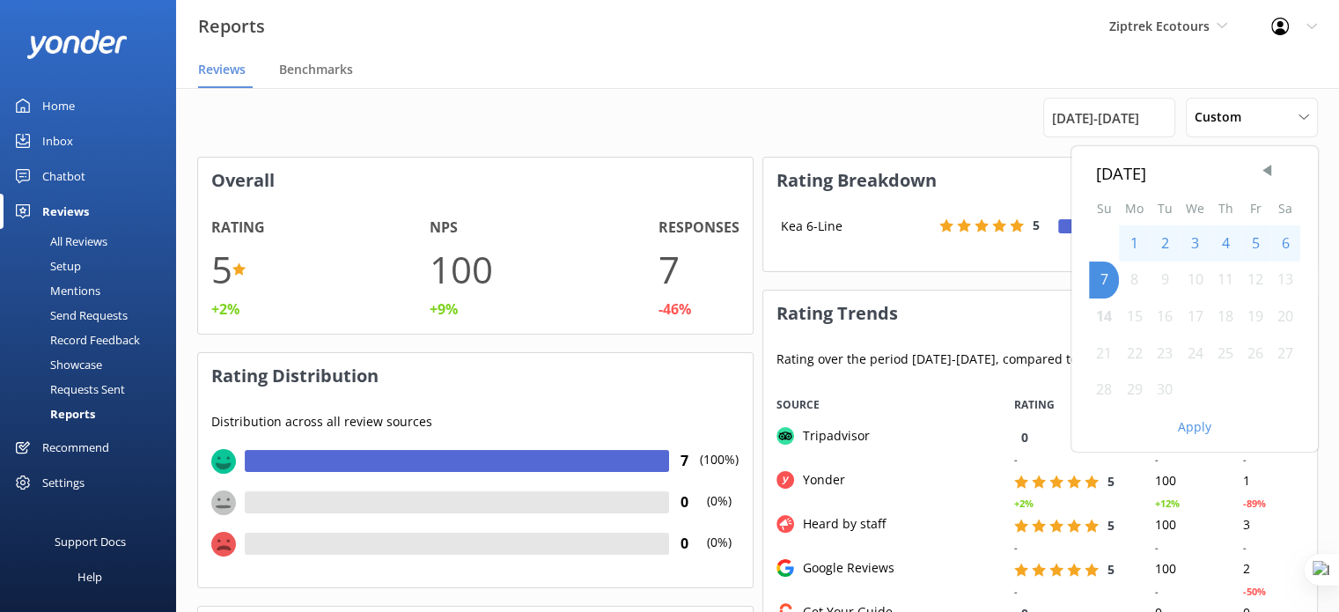
click at [1133, 243] on div "1" at bounding box center [1134, 243] width 31 height 37
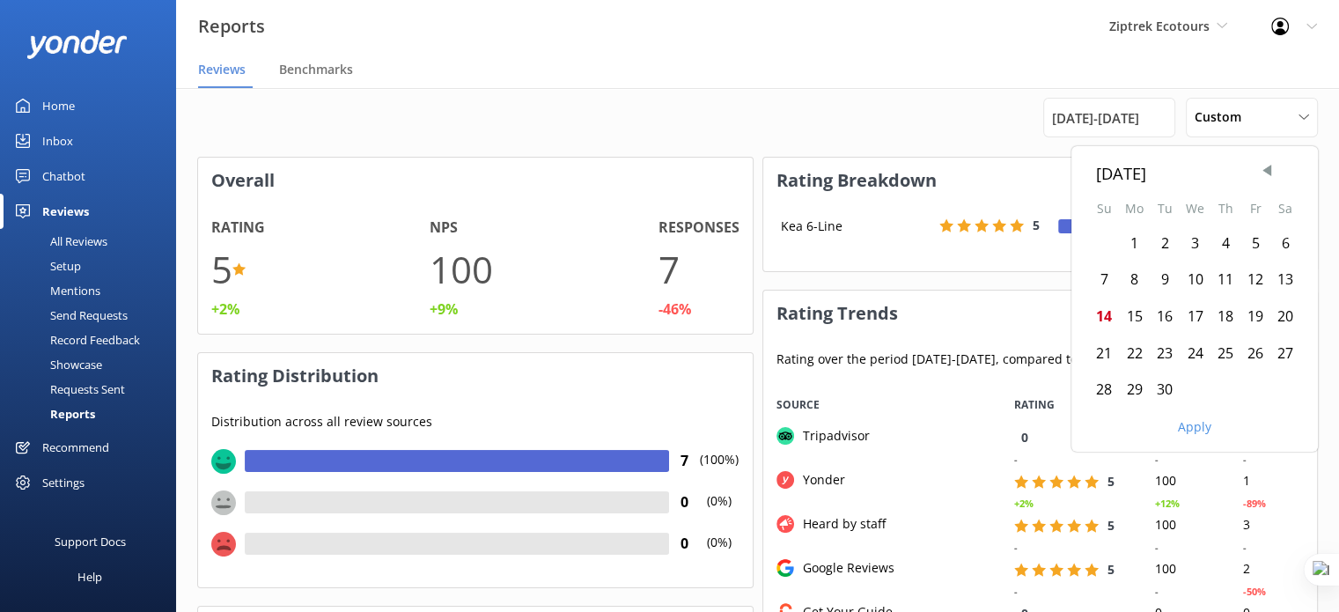
click at [1132, 245] on div "1" at bounding box center [1134, 243] width 31 height 37
click at [1099, 277] on div "7" at bounding box center [1104, 280] width 30 height 37
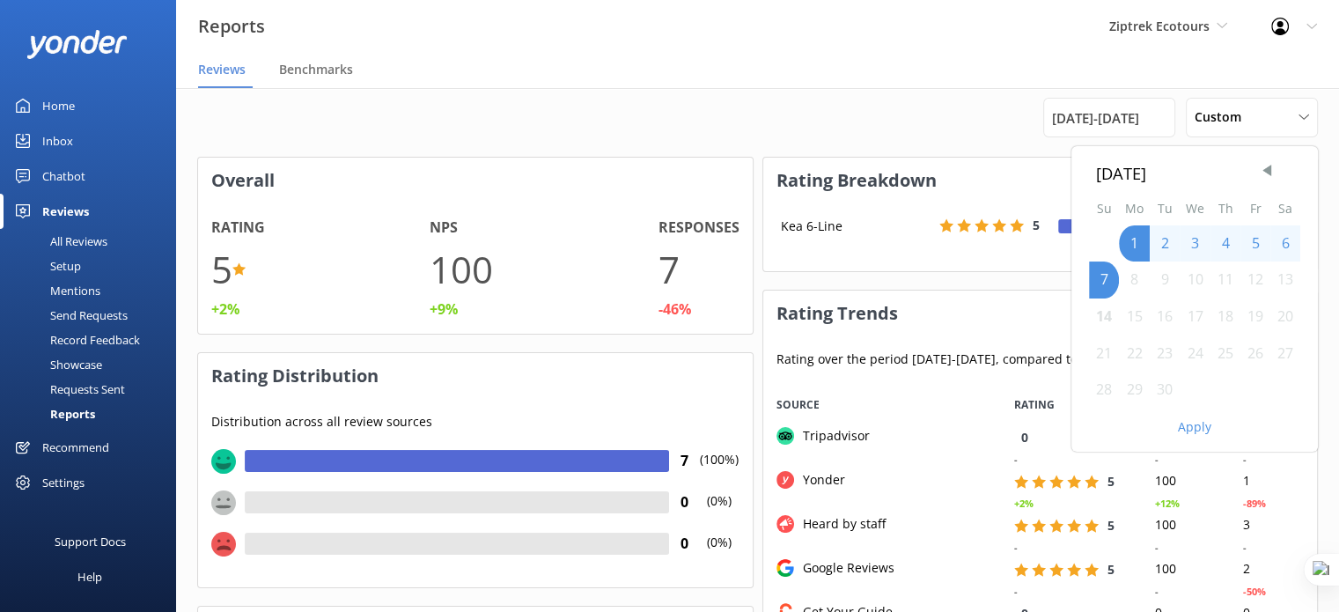
click at [1189, 422] on button "Apply" at bounding box center [1194, 427] width 33 height 12
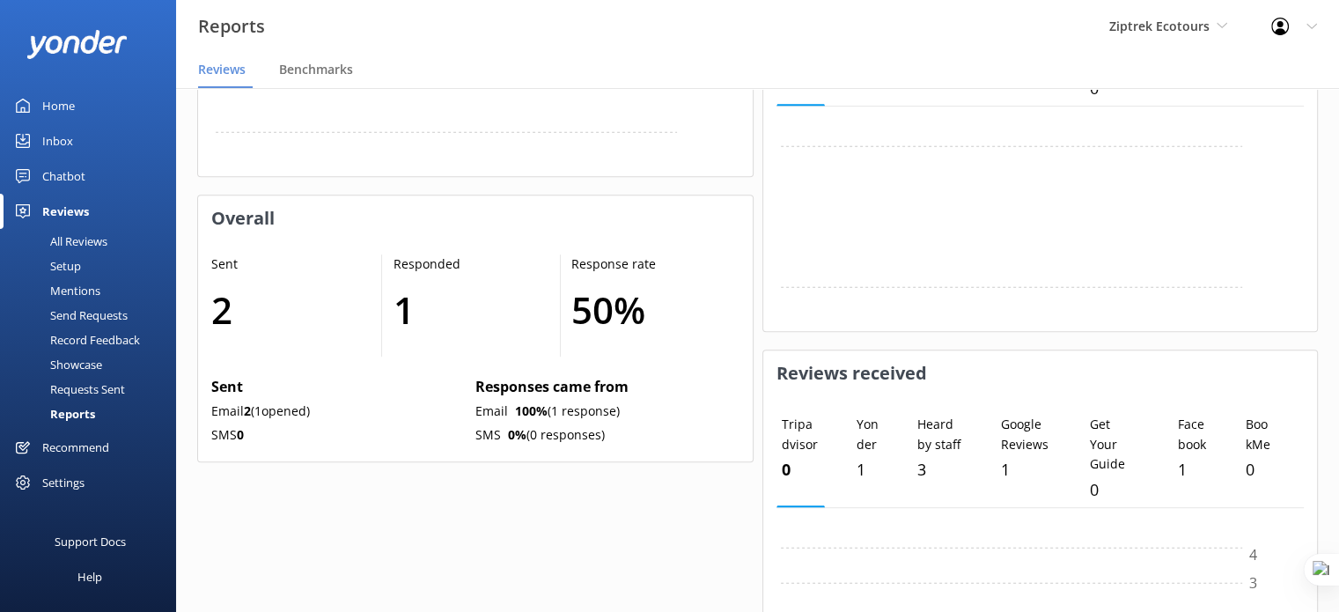
scroll to position [835, 0]
click at [91, 391] on div "Requests Sent" at bounding box center [68, 389] width 114 height 25
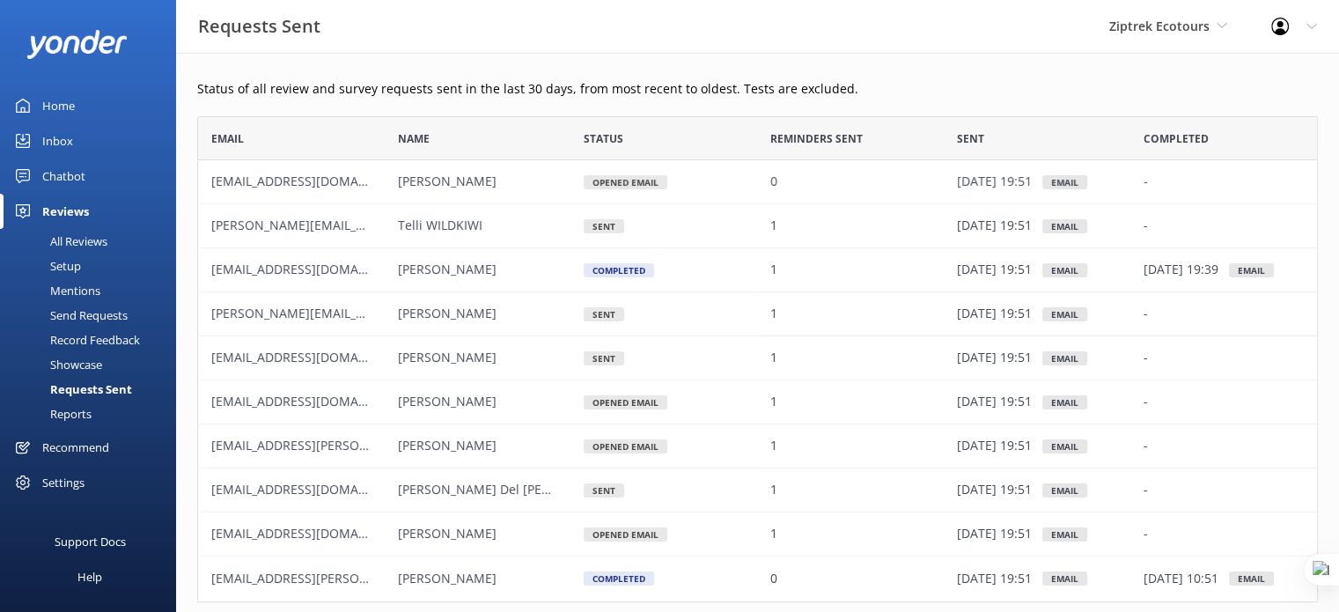
scroll to position [2, 0]
click at [1197, 35] on span "Ziptrek Ecotours" at bounding box center [1168, 26] width 118 height 19
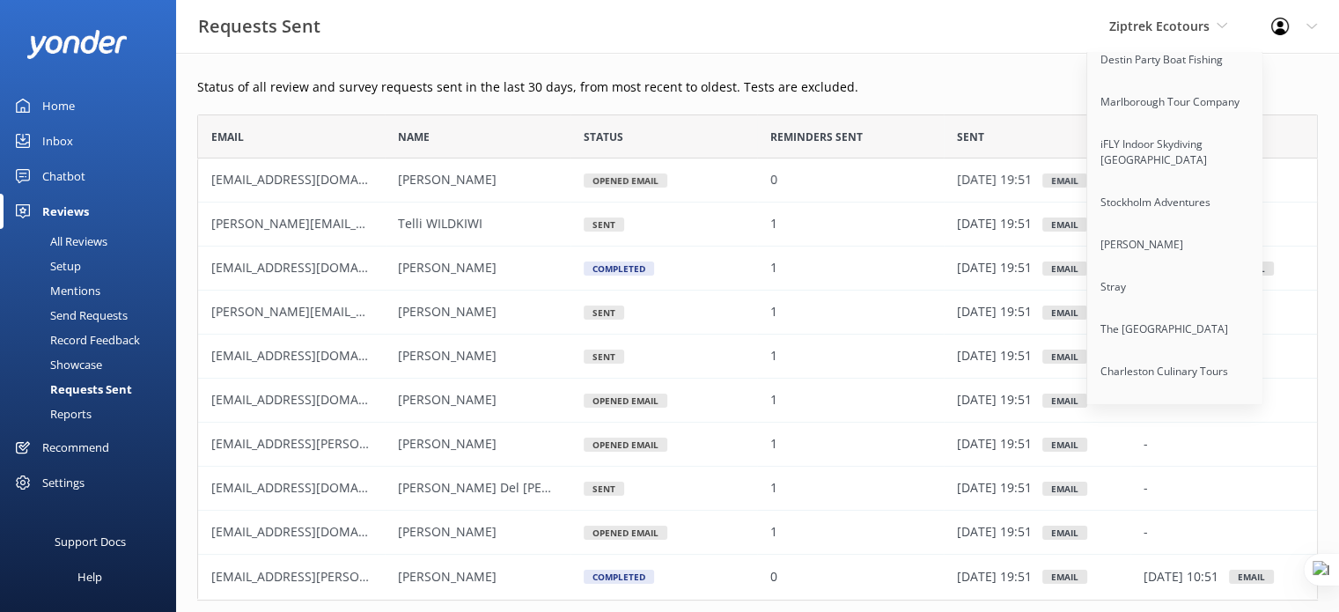
scroll to position [3078, 0]
click at [1182, 236] on link "Ziptrek Ecotours" at bounding box center [1175, 245] width 176 height 42
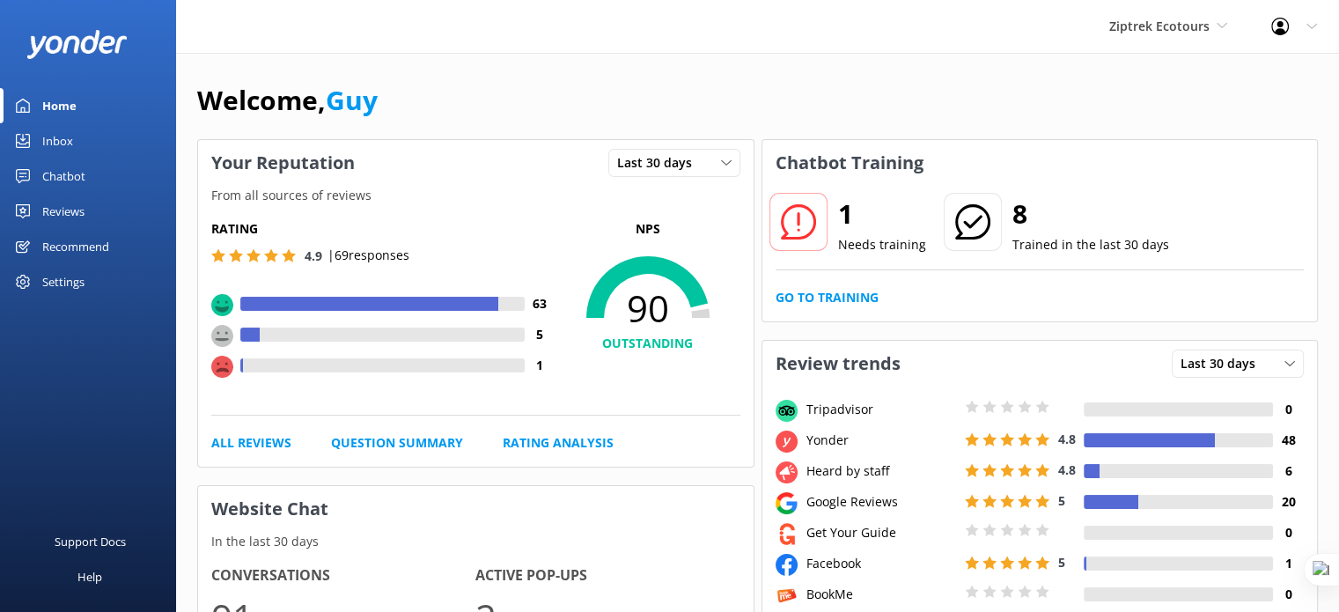
click at [1205, 20] on span "Ziptrek Ecotours" at bounding box center [1159, 26] width 100 height 17
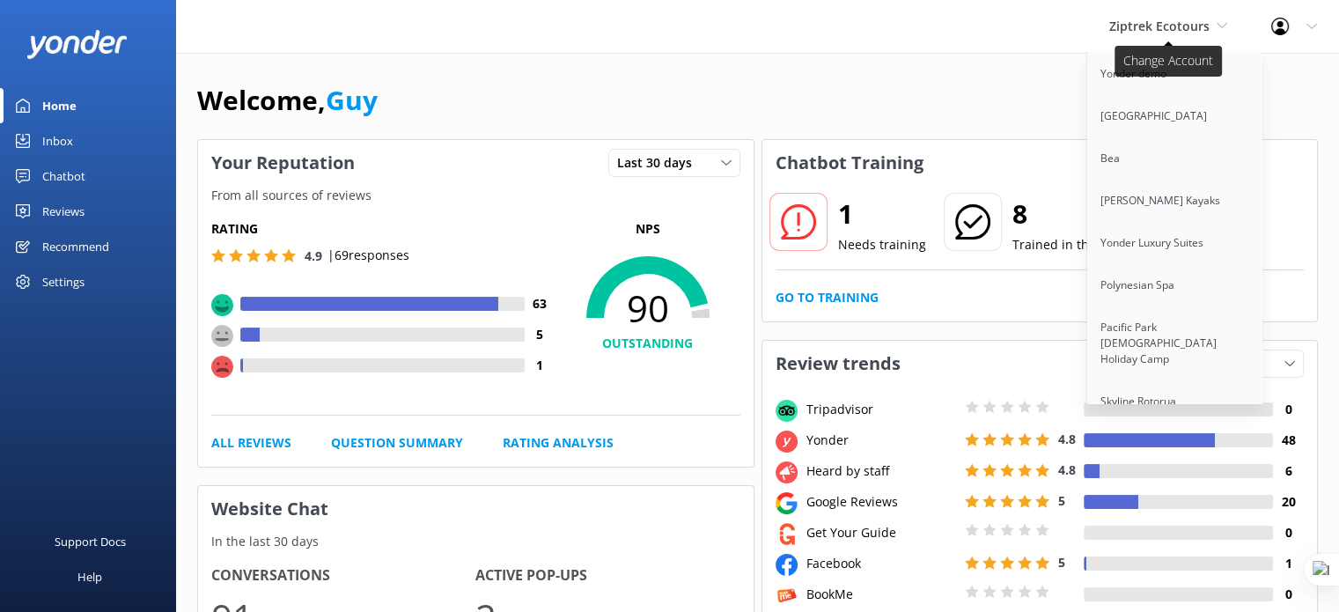
scroll to position [4256, 0]
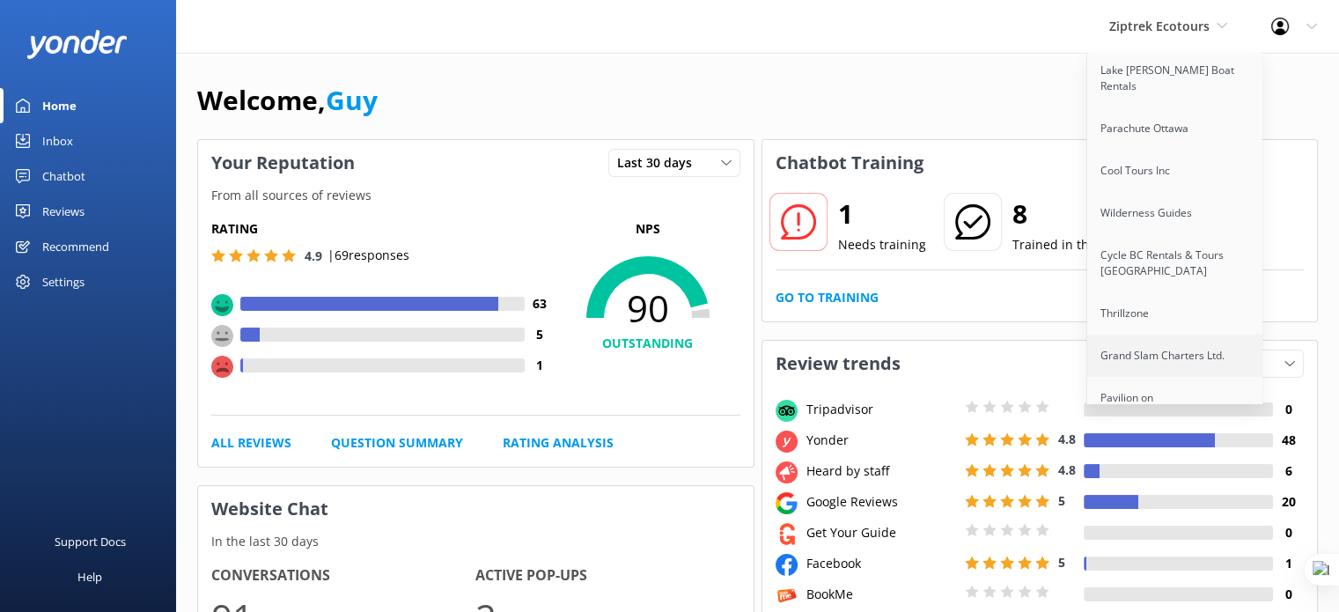
click at [1160, 335] on link "Grand Slam Charters Ltd." at bounding box center [1175, 356] width 176 height 42
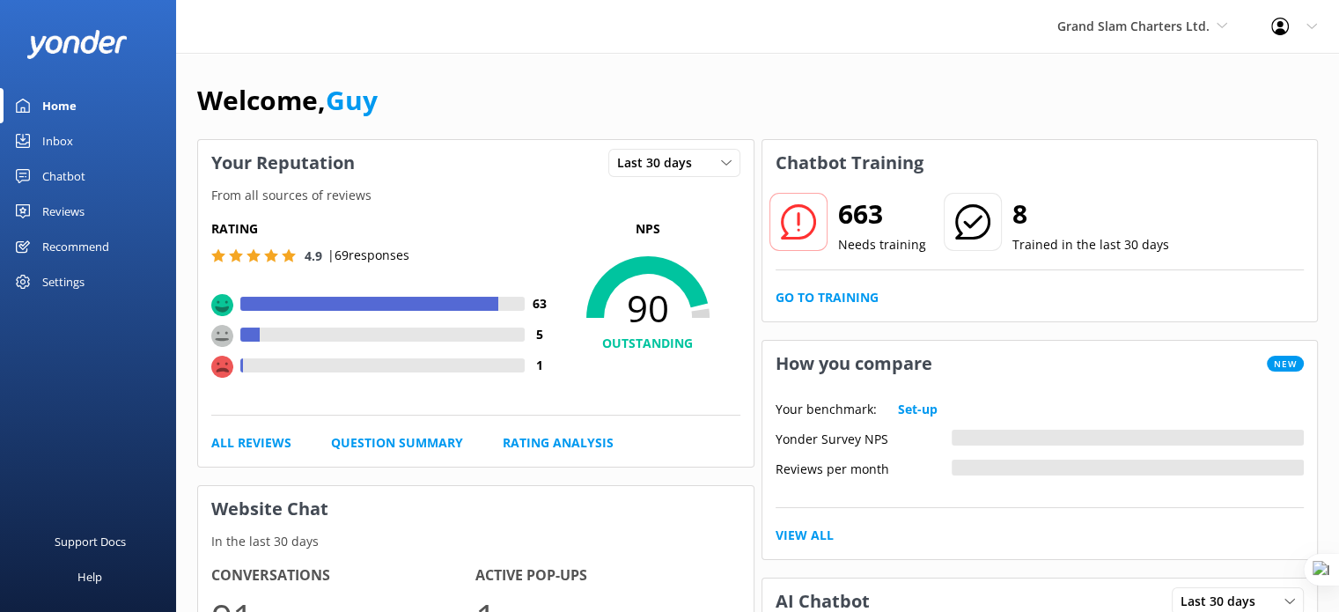
click at [83, 278] on div "Settings" at bounding box center [63, 281] width 42 height 35
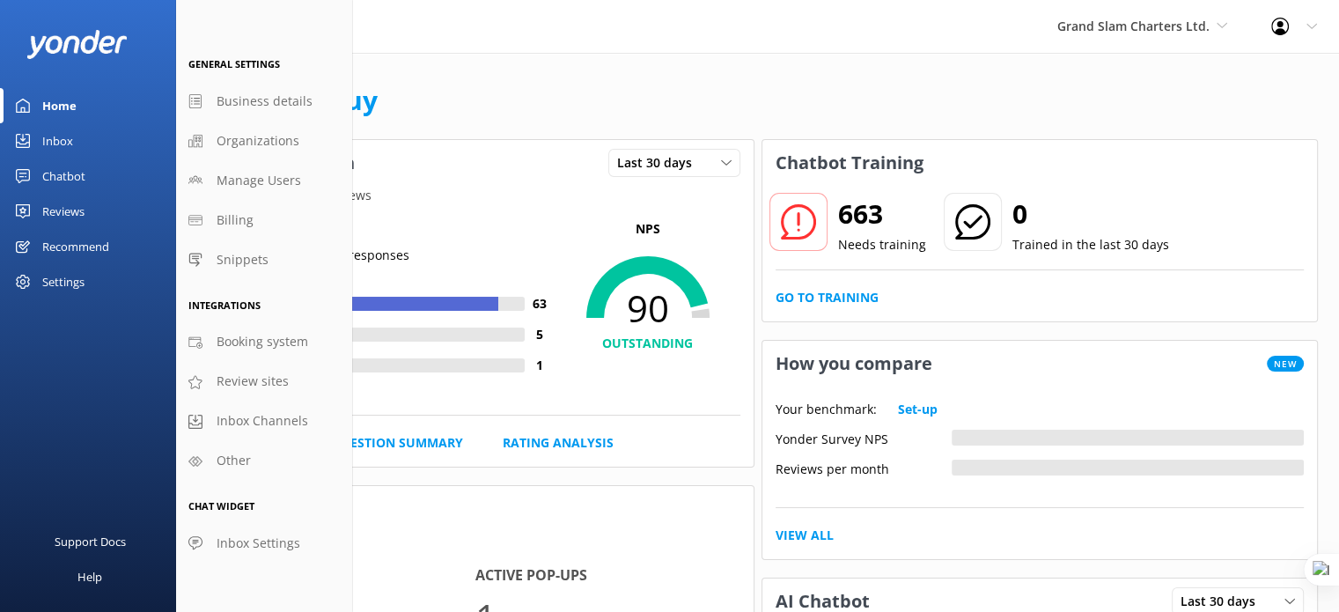
click at [104, 246] on div "Recommend" at bounding box center [75, 246] width 67 height 35
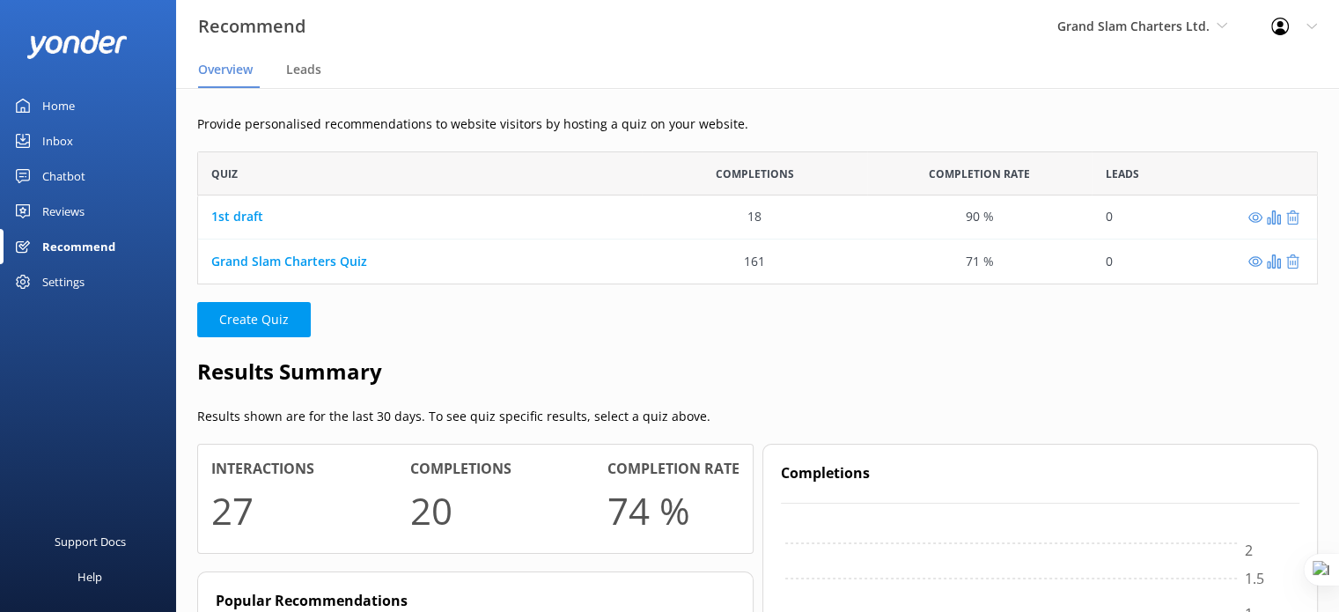
scroll to position [14, 14]
click at [69, 182] on div "Chatbot" at bounding box center [63, 175] width 43 height 35
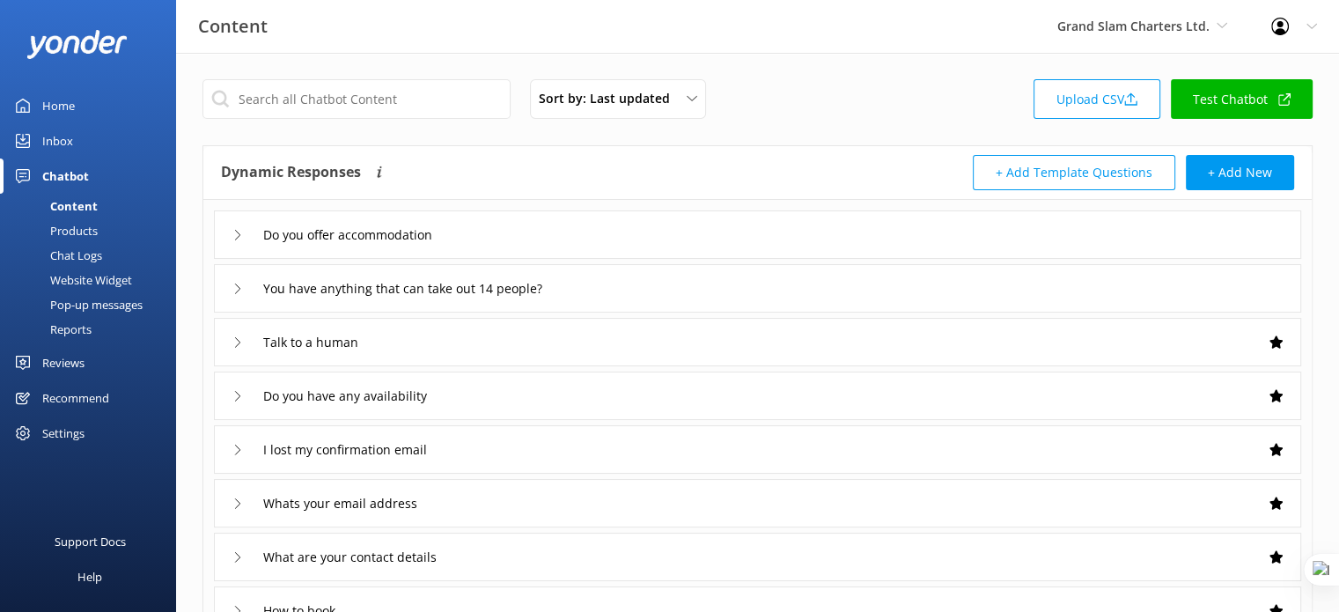
click at [74, 335] on div "Reports" at bounding box center [51, 329] width 81 height 25
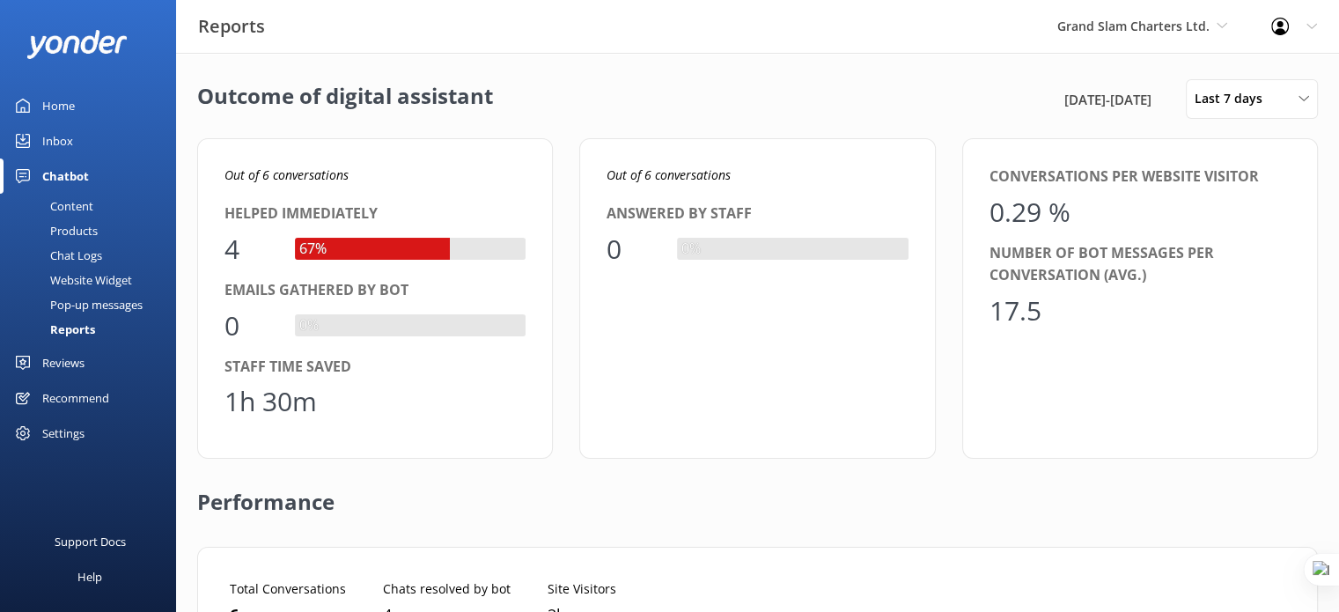
drag, startPoint x: 1311, startPoint y: 95, endPoint x: 1148, endPoint y: 68, distance: 165.2
click at [1250, 102] on span "Last 7 days" at bounding box center [1234, 98] width 78 height 19
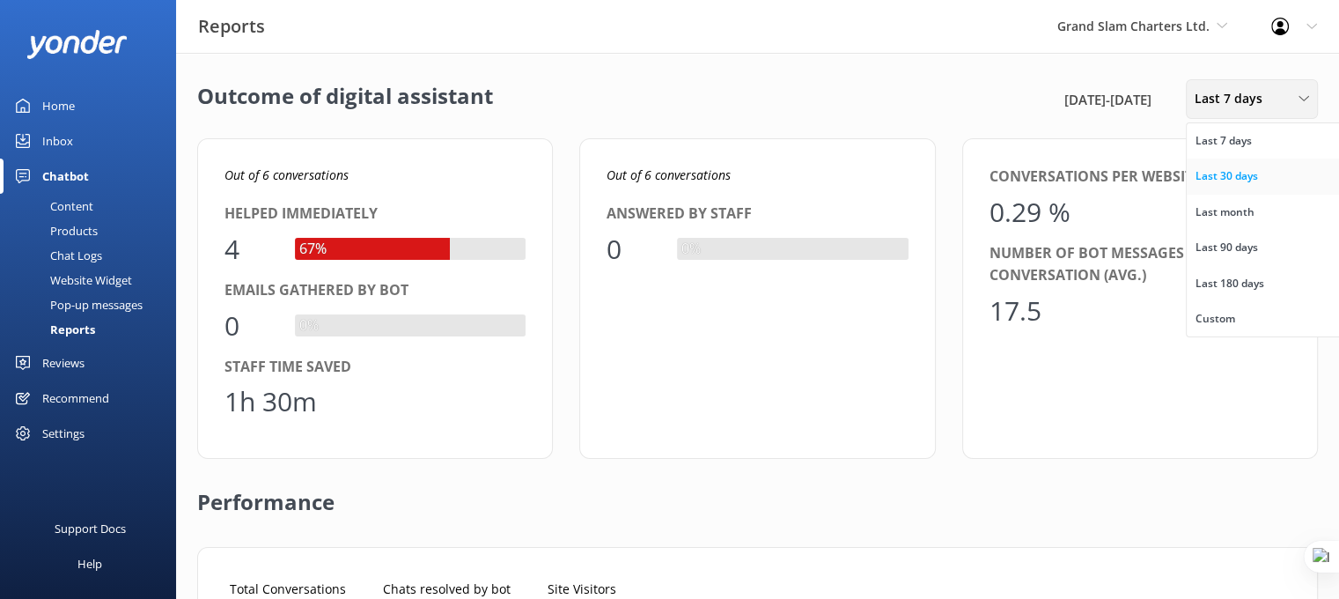
click at [1238, 178] on div "Last 30 days" at bounding box center [1227, 176] width 63 height 18
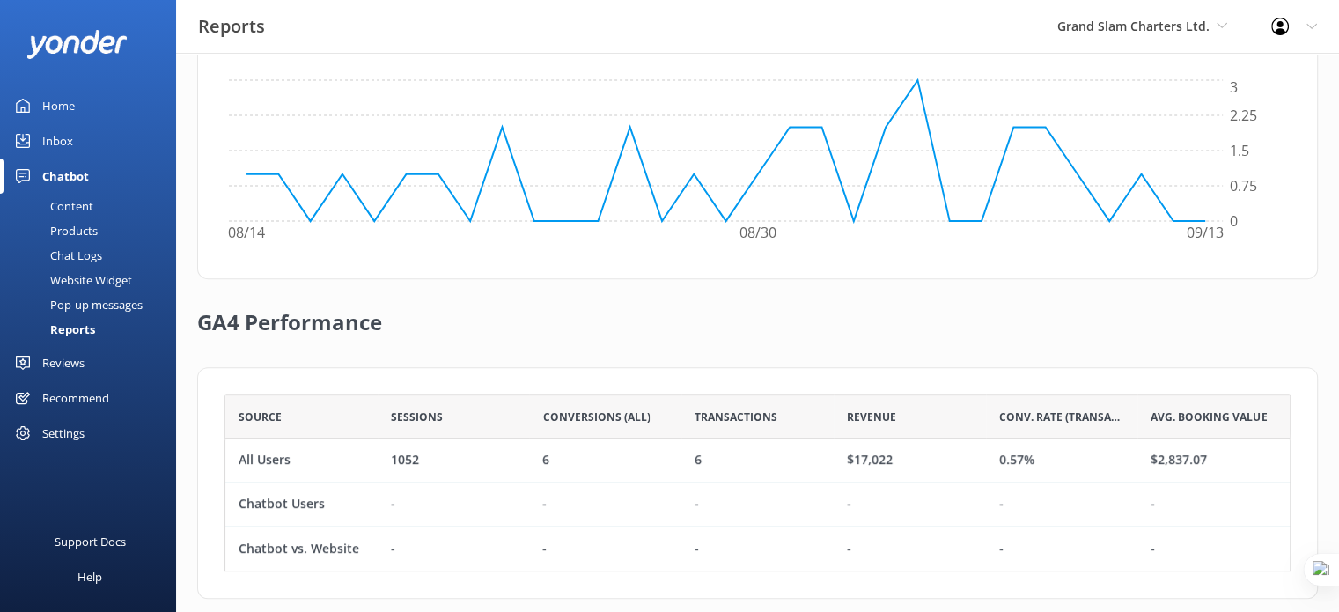
scroll to position [613, 0]
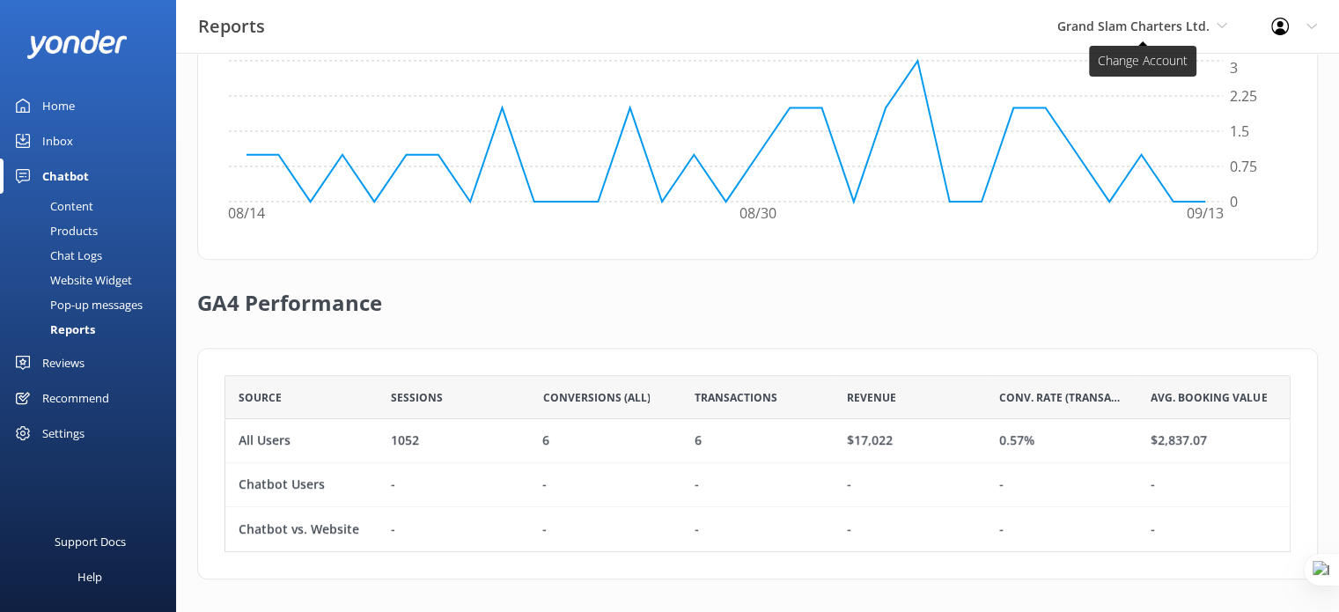
click at [1215, 32] on span "Grand Slam Charters Ltd." at bounding box center [1142, 26] width 170 height 19
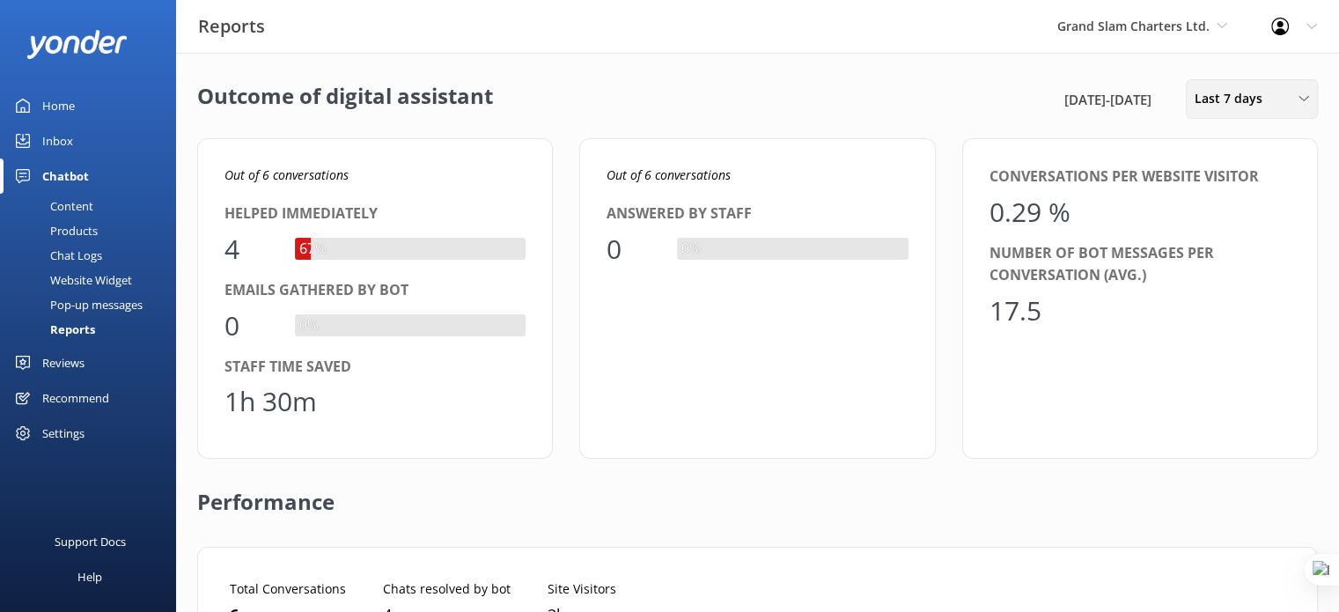
scroll to position [163, 1053]
click at [1256, 105] on span "Last 7 days" at bounding box center [1234, 98] width 78 height 19
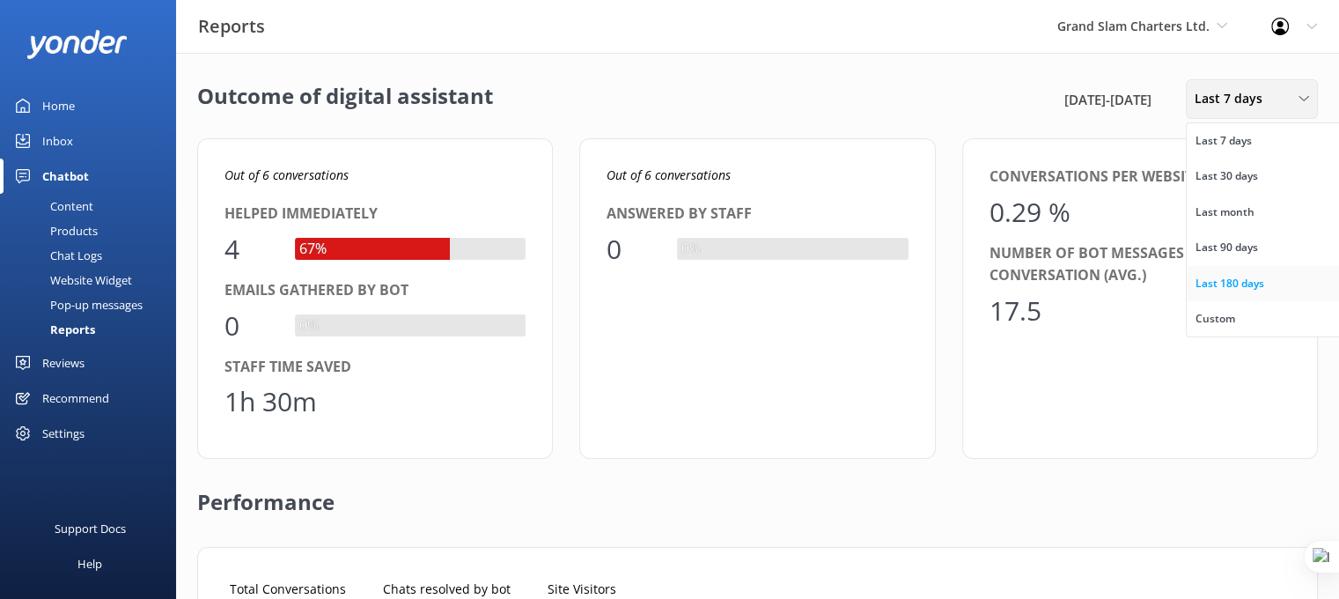
click at [1243, 291] on div "Last 180 days" at bounding box center [1230, 284] width 69 height 18
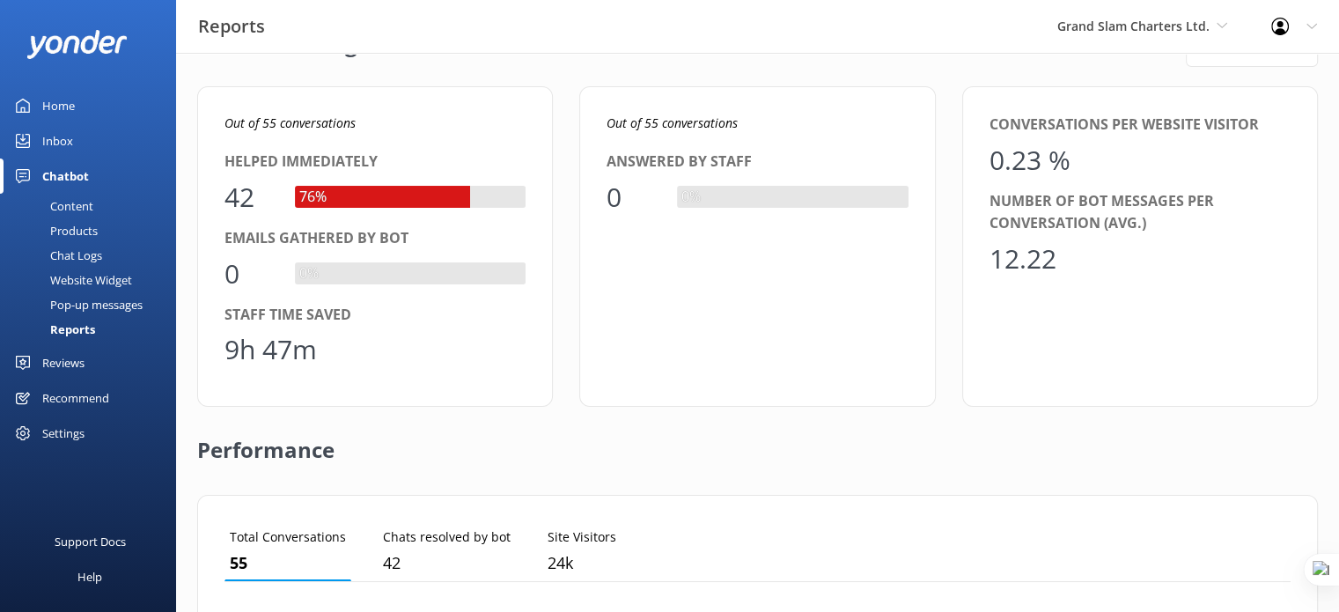
scroll to position [0, 0]
